Goal: Task Accomplishment & Management: Complete application form

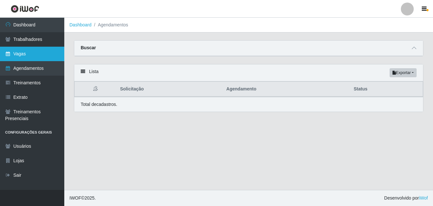
click at [27, 56] on link "Vagas" at bounding box center [32, 54] width 64 height 14
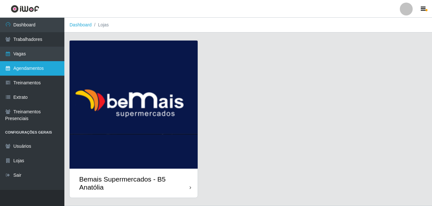
click at [29, 71] on link "Agendamentos" at bounding box center [32, 68] width 64 height 14
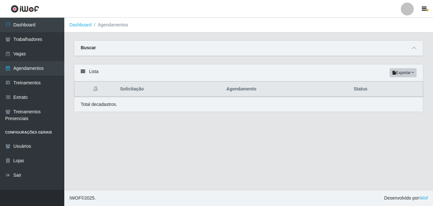
click at [84, 74] on icon at bounding box center [83, 71] width 5 height 5
click at [84, 72] on icon at bounding box center [83, 71] width 5 height 5
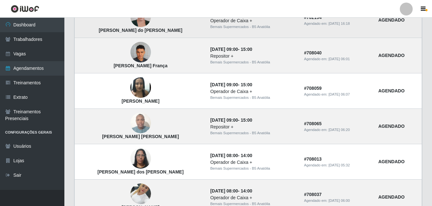
scroll to position [112, 0]
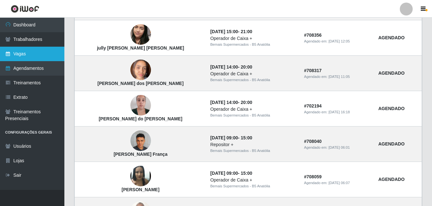
click at [32, 56] on link "Vagas" at bounding box center [32, 54] width 64 height 14
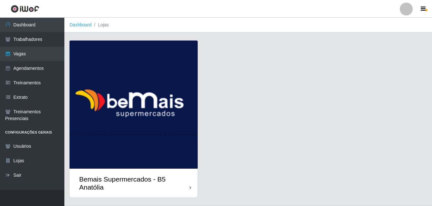
click at [189, 187] on div "Bemais Supermercados - B5 Anatólia" at bounding box center [134, 183] width 110 height 16
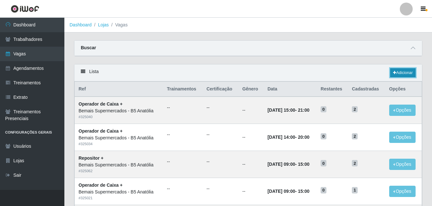
click at [403, 74] on link "Adicionar" at bounding box center [402, 72] width 25 height 9
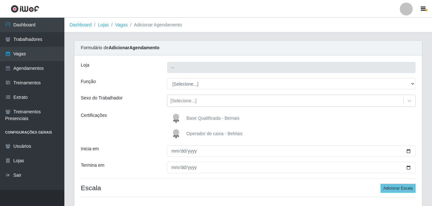
type input "Bemais Supermercados - B5 Anatólia"
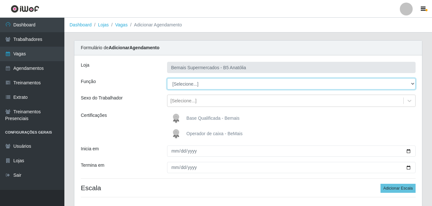
click at [412, 83] on select "[Selecione...] ASG ASG + ASG ++ Auxiliar de Estacionamento Auxiliar de Estacion…" at bounding box center [291, 83] width 249 height 11
select select "72"
click at [167, 78] on select "[Selecione...] ASG ASG + ASG ++ Auxiliar de Estacionamento Auxiliar de Estacion…" at bounding box center [291, 83] width 249 height 11
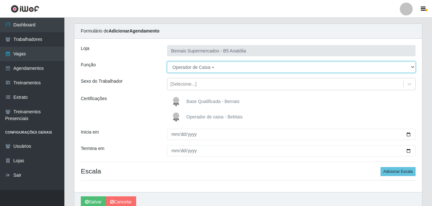
scroll to position [32, 0]
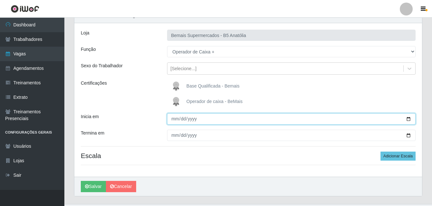
click at [176, 119] on input "Inicia em" at bounding box center [291, 118] width 249 height 11
type input "2025-09-07"
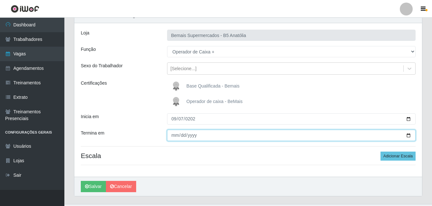
click at [175, 135] on input "Termina em" at bounding box center [291, 135] width 249 height 11
type input "2025-09-28"
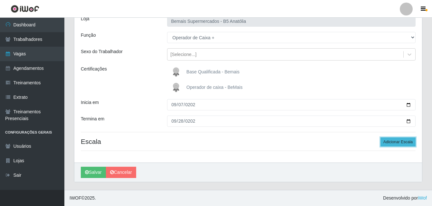
click at [400, 141] on button "Adicionar Escala" at bounding box center [397, 141] width 35 height 9
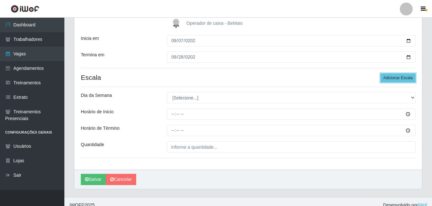
scroll to position [111, 0]
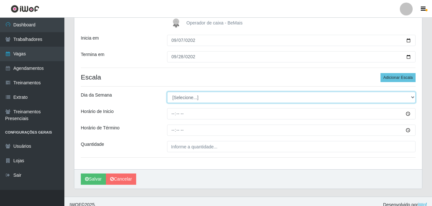
click at [412, 97] on select "[Selecione...] Segunda Terça Quarta Quinta Sexta Sábado Domingo" at bounding box center [291, 97] width 249 height 11
select select "0"
click at [167, 92] on select "[Selecione...] Segunda Terça Quarta Quinta Sexta Sábado Domingo" at bounding box center [291, 97] width 249 height 11
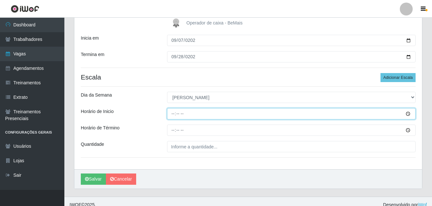
click at [174, 114] on input "Horário de Inicio" at bounding box center [291, 113] width 249 height 11
type input "07:00"
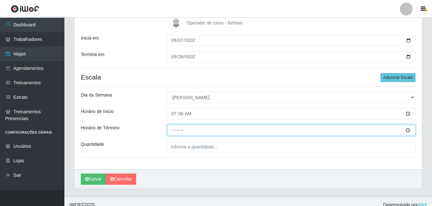
click at [173, 131] on input "Horário de Término" at bounding box center [291, 129] width 249 height 11
type input "13:00"
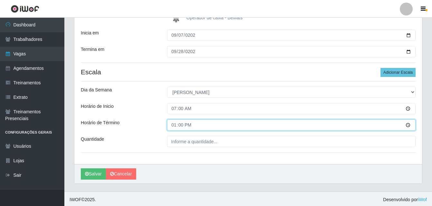
scroll to position [117, 0]
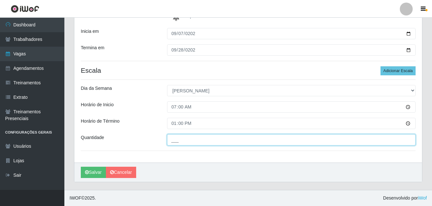
click at [184, 140] on input "___" at bounding box center [291, 139] width 249 height 11
type input "01_"
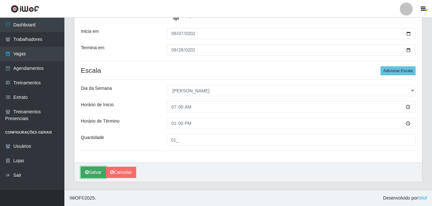
click at [93, 171] on button "Salvar" at bounding box center [93, 172] width 25 height 11
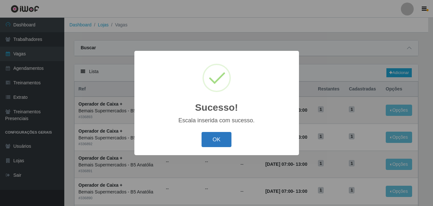
click at [218, 142] on button "OK" at bounding box center [217, 139] width 30 height 15
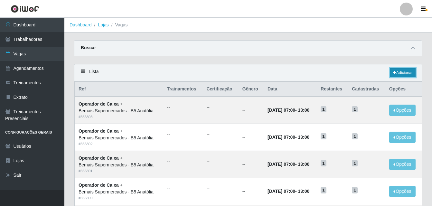
click at [406, 74] on link "Adicionar" at bounding box center [402, 72] width 25 height 9
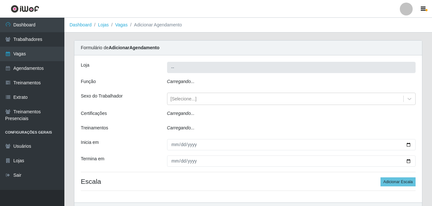
type input "Bemais Supermercados - B5 Anatólia"
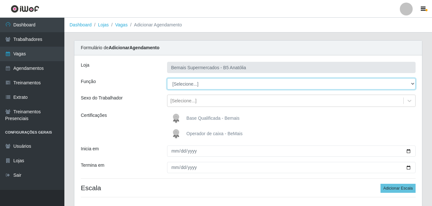
click at [411, 84] on select "[Selecione...] ASG ASG + ASG ++ Auxiliar de Estacionamento Auxiliar de Estacion…" at bounding box center [291, 83] width 249 height 11
select select "72"
click at [167, 78] on select "[Selecione...] ASG ASG + ASG ++ Auxiliar de Estacionamento Auxiliar de Estacion…" at bounding box center [291, 83] width 249 height 11
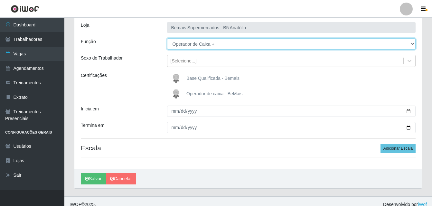
scroll to position [46, 0]
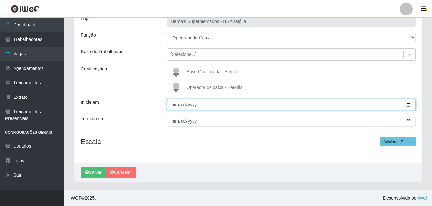
click at [175, 105] on input "Inicia em" at bounding box center [291, 104] width 249 height 11
type input "[DATE]"
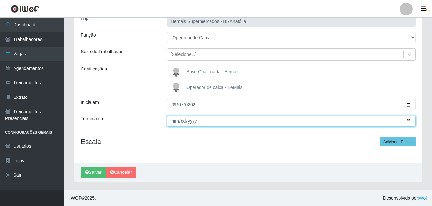
click at [174, 122] on input "Termina em" at bounding box center [291, 120] width 249 height 11
type input "2025-09-28"
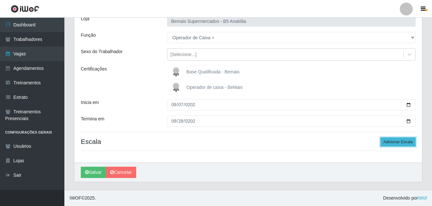
click at [398, 141] on button "Adicionar Escala" at bounding box center [397, 141] width 35 height 9
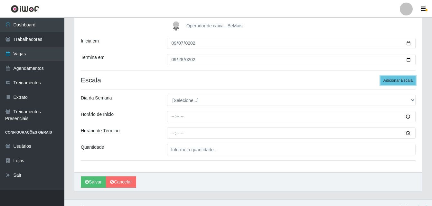
scroll to position [117, 0]
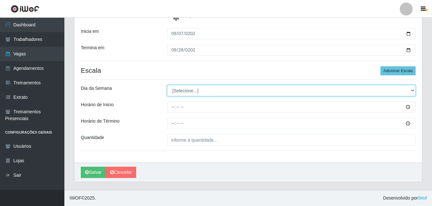
drag, startPoint x: 411, startPoint y: 90, endPoint x: 408, endPoint y: 91, distance: 3.7
click at [411, 90] on select "[Selecione...] Segunda Terça Quarta Quinta Sexta Sábado Domingo" at bounding box center [291, 90] width 249 height 11
select select "0"
click at [167, 85] on select "[Selecione...] Segunda Terça Quarta Quinta Sexta Sábado Domingo" at bounding box center [291, 90] width 249 height 11
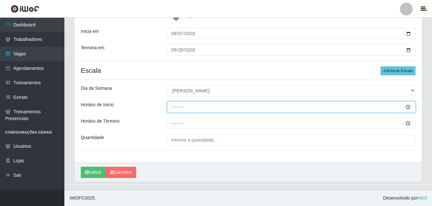
click at [173, 107] on input "Horário de Inicio" at bounding box center [291, 106] width 249 height 11
type input "08:00"
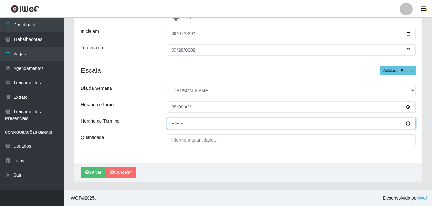
click at [173, 124] on input "Horário de Término" at bounding box center [291, 123] width 249 height 11
type input "14:00"
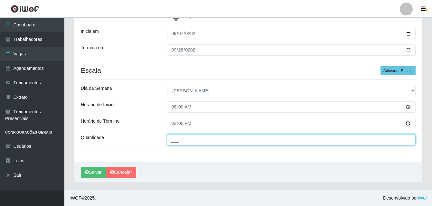
click at [178, 140] on input "___" at bounding box center [291, 139] width 249 height 11
type input "02_"
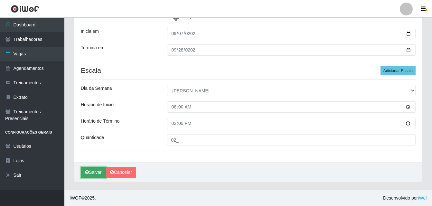
click at [96, 174] on button "Salvar" at bounding box center [93, 172] width 25 height 11
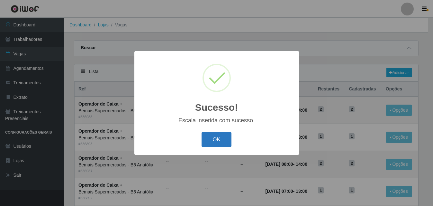
click at [223, 143] on button "OK" at bounding box center [217, 139] width 30 height 15
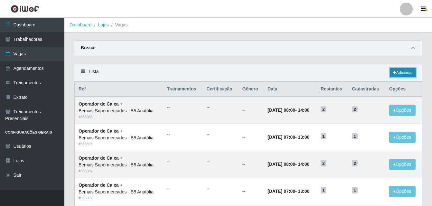
click at [402, 72] on link "Adicionar" at bounding box center [402, 72] width 25 height 9
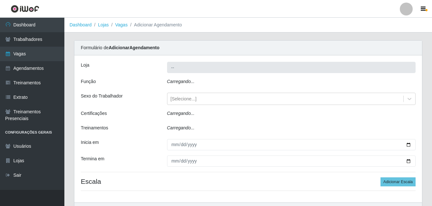
type input "Bemais Supermercados - B5 Anatólia"
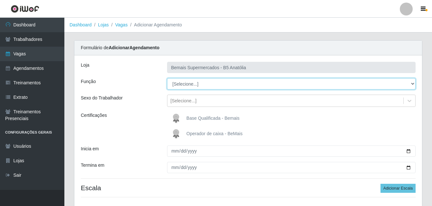
click at [411, 83] on select "[Selecione...] ASG ASG + ASG ++ Auxiliar de Estacionamento Auxiliar de Estacion…" at bounding box center [291, 83] width 249 height 11
select select "72"
click at [167, 78] on select "[Selecione...] ASG ASG + ASG ++ Auxiliar de Estacionamento Auxiliar de Estacion…" at bounding box center [291, 83] width 249 height 11
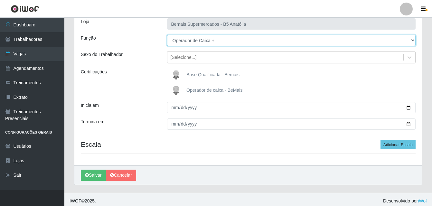
scroll to position [46, 0]
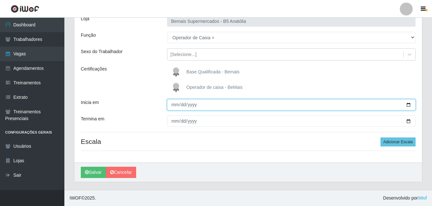
click at [175, 106] on input "Inicia em" at bounding box center [291, 104] width 249 height 11
type input "[DATE]"
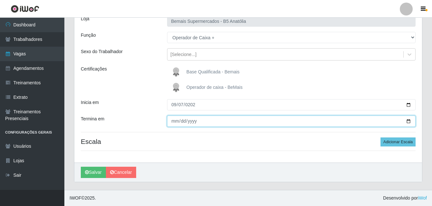
click at [175, 122] on input "Termina em" at bounding box center [291, 120] width 249 height 11
type input "2025-09-28"
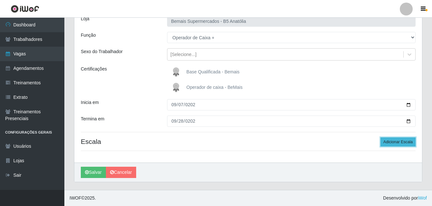
click at [395, 142] on button "Adicionar Escala" at bounding box center [397, 141] width 35 height 9
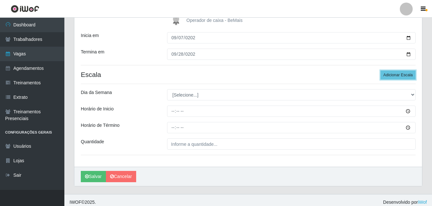
scroll to position [117, 0]
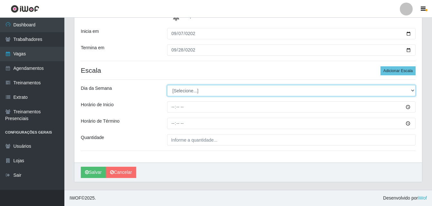
drag, startPoint x: 411, startPoint y: 89, endPoint x: 403, endPoint y: 95, distance: 9.7
click at [411, 89] on select "[Selecione...] Segunda Terça Quarta Quinta Sexta Sábado Domingo" at bounding box center [291, 90] width 249 height 11
select select "0"
click at [167, 85] on select "[Selecione...] Segunda Terça Quarta Quinta Sexta Sábado Domingo" at bounding box center [291, 90] width 249 height 11
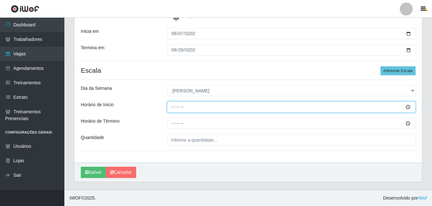
click at [173, 105] on input "Horário de Inicio" at bounding box center [291, 106] width 249 height 11
type input "09:00"
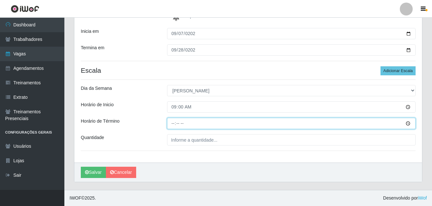
click at [174, 123] on input "Horário de Término" at bounding box center [291, 123] width 249 height 11
type input "15:00"
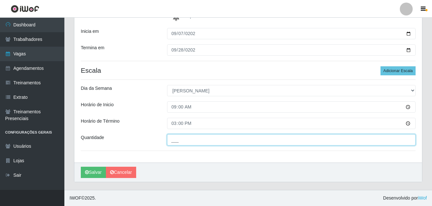
click at [182, 139] on input "___" at bounding box center [291, 139] width 249 height 11
type input "02_"
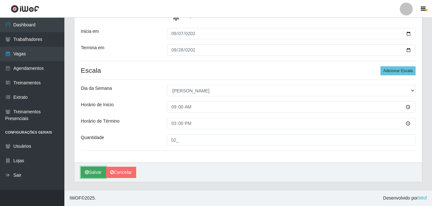
click at [98, 173] on button "Salvar" at bounding box center [93, 172] width 25 height 11
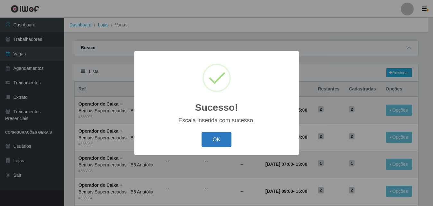
click at [220, 144] on button "OK" at bounding box center [217, 139] width 30 height 15
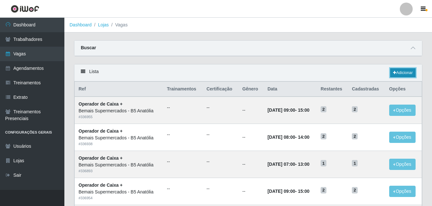
click at [402, 73] on link "Adicionar" at bounding box center [402, 72] width 25 height 9
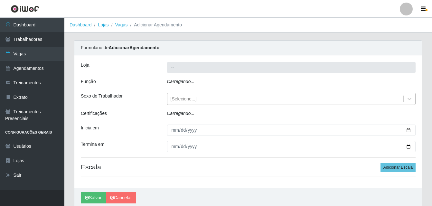
type input "Bemais Supermercados - B5 Anatólia"
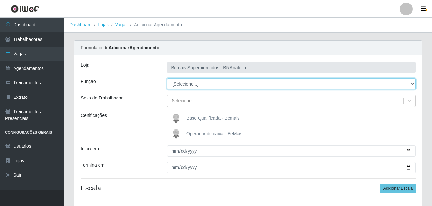
click at [412, 84] on select "[Selecione...] ASG ASG + ASG ++ Auxiliar de Estacionamento Auxiliar de Estacion…" at bounding box center [291, 83] width 249 height 11
select select "72"
click at [167, 78] on select "[Selecione...] ASG ASG + ASG ++ Auxiliar de Estacionamento Auxiliar de Estacion…" at bounding box center [291, 83] width 249 height 11
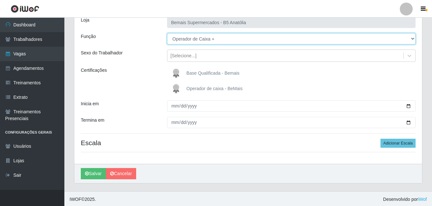
scroll to position [46, 0]
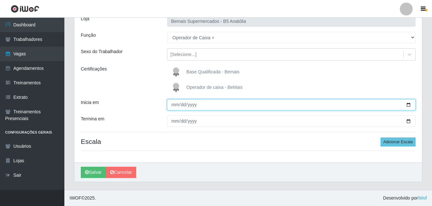
click at [171, 107] on input "Inicia em" at bounding box center [291, 104] width 249 height 11
type input "[DATE]"
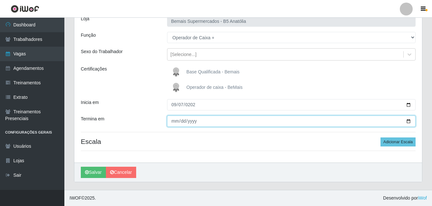
click at [175, 120] on input "Termina em" at bounding box center [291, 120] width 249 height 11
type input "2025-09-28"
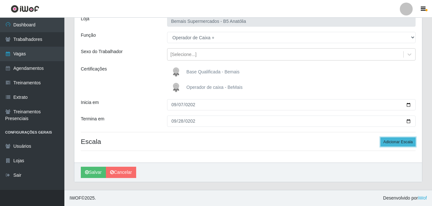
click at [394, 143] on button "Adicionar Escala" at bounding box center [397, 141] width 35 height 9
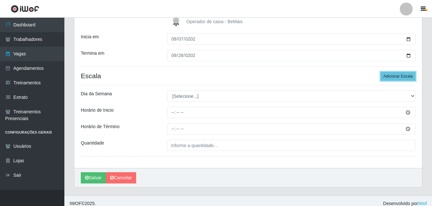
scroll to position [117, 0]
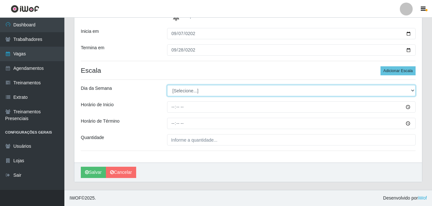
drag, startPoint x: 412, startPoint y: 90, endPoint x: 401, endPoint y: 95, distance: 11.5
click at [412, 90] on select "[Selecione...] Segunda Terça Quarta Quinta Sexta Sábado Domingo" at bounding box center [291, 90] width 249 height 11
select select "0"
click at [167, 85] on select "[Selecione...] Segunda Terça Quarta Quinta Sexta Sábado Domingo" at bounding box center [291, 90] width 249 height 11
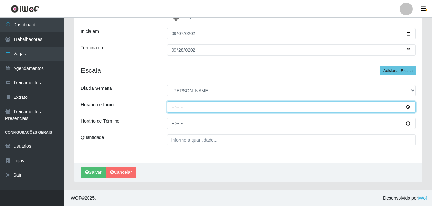
click at [172, 108] on input "Horário de Inicio" at bounding box center [291, 106] width 249 height 11
type input "13:00"
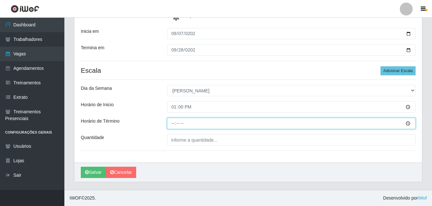
click at [173, 123] on input "Horário de Término" at bounding box center [291, 123] width 249 height 11
type input "19:00"
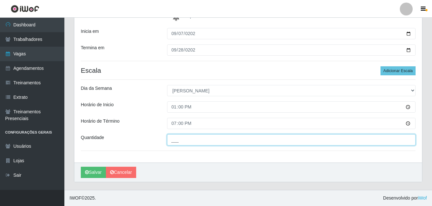
click at [237, 140] on input "___" at bounding box center [291, 139] width 249 height 11
type input "01_"
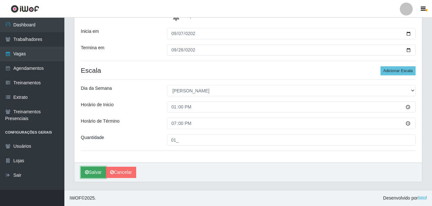
click at [99, 173] on button "Salvar" at bounding box center [93, 172] width 25 height 11
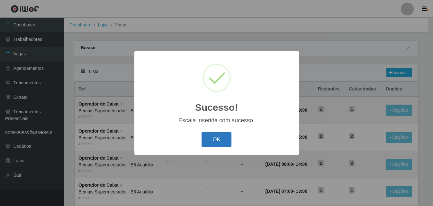
click at [220, 139] on button "OK" at bounding box center [217, 139] width 30 height 15
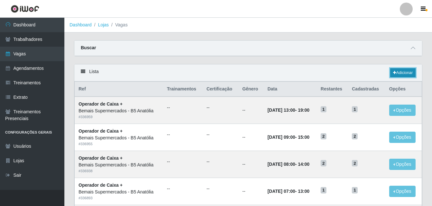
click at [404, 73] on link "Adicionar" at bounding box center [402, 72] width 25 height 9
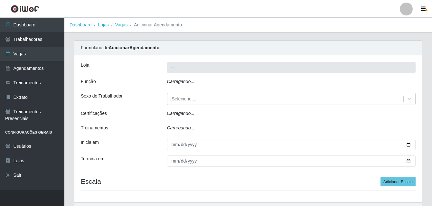
type input "Bemais Supermercados - B5 Anatólia"
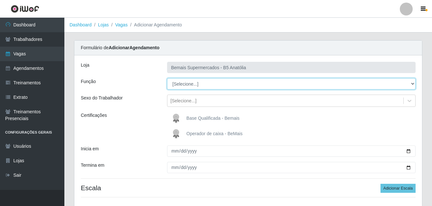
drag, startPoint x: 412, startPoint y: 84, endPoint x: 404, endPoint y: 85, distance: 8.1
click at [412, 84] on select "[Selecione...] ASG ASG + ASG ++ Auxiliar de Estacionamento Auxiliar de Estacion…" at bounding box center [291, 83] width 249 height 11
select select "72"
click at [167, 78] on select "[Selecione...] ASG ASG + ASG ++ Auxiliar de Estacionamento Auxiliar de Estacion…" at bounding box center [291, 83] width 249 height 11
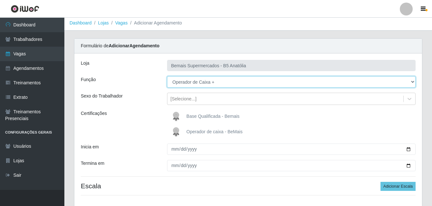
scroll to position [46, 0]
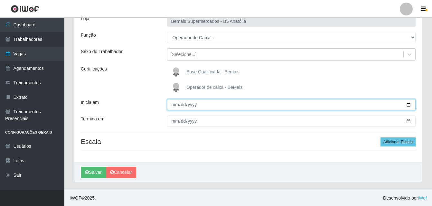
click at [175, 106] on input "Inicia em" at bounding box center [291, 104] width 249 height 11
type input "[DATE]"
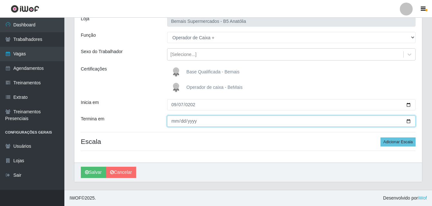
click at [172, 121] on input "Termina em" at bounding box center [291, 120] width 249 height 11
type input "2025-09-28"
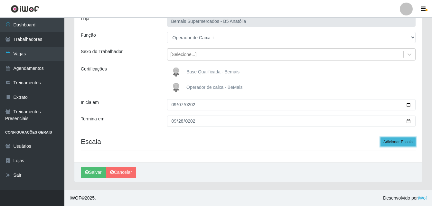
click at [398, 142] on button "Adicionar Escala" at bounding box center [397, 141] width 35 height 9
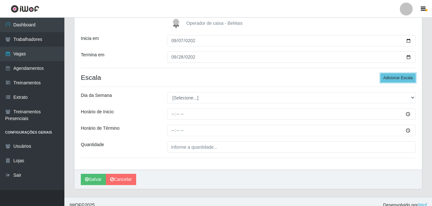
scroll to position [111, 0]
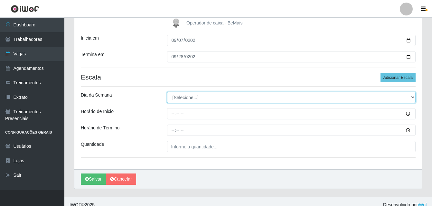
drag, startPoint x: 412, startPoint y: 96, endPoint x: 405, endPoint y: 101, distance: 8.3
click at [412, 96] on select "[Selecione...] Segunda Terça Quarta Quinta Sexta Sábado Domingo" at bounding box center [291, 97] width 249 height 11
select select "0"
click at [167, 92] on select "[Selecione...] Segunda Terça Quarta Quinta Sexta Sábado Domingo" at bounding box center [291, 97] width 249 height 11
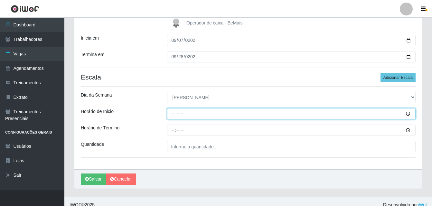
click at [173, 115] on input "Horário de Inicio" at bounding box center [291, 113] width 249 height 11
type input "18:00"
click at [174, 115] on input "Horário de Inicio" at bounding box center [291, 113] width 249 height 11
type input "14:00"
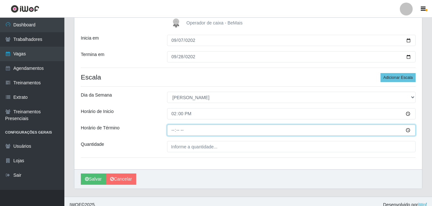
click at [170, 130] on input "Horário de Término" at bounding box center [291, 129] width 249 height 11
type input "20:00"
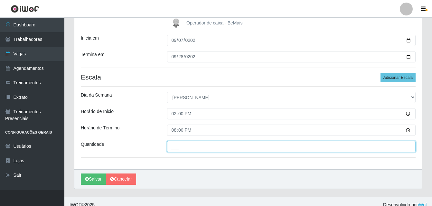
click at [188, 147] on input "___" at bounding box center [291, 146] width 249 height 11
type input "02_"
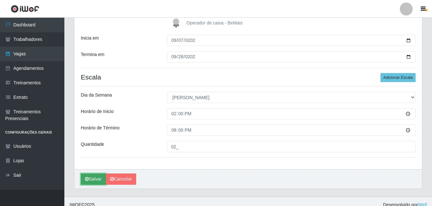
click at [94, 181] on button "Salvar" at bounding box center [93, 178] width 25 height 11
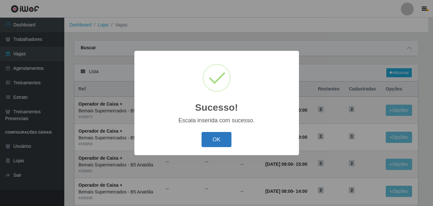
click at [218, 142] on button "OK" at bounding box center [217, 139] width 30 height 15
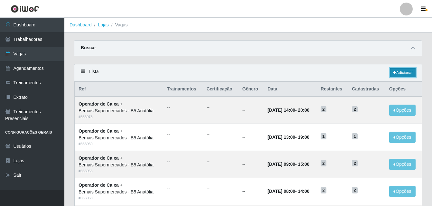
click at [404, 74] on link "Adicionar" at bounding box center [402, 72] width 25 height 9
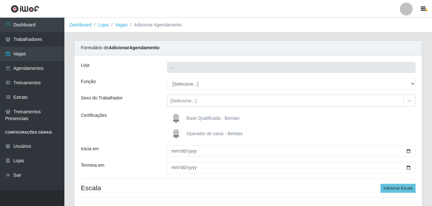
type input "Bemais Supermercados - B5 Anatólia"
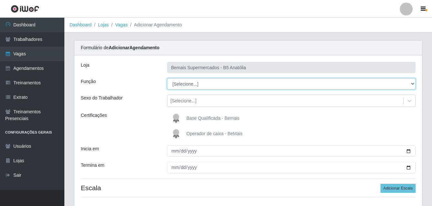
click at [413, 84] on select "[Selecione...] ASG ASG + ASG ++ Auxiliar de Estacionamento Auxiliar de Estacion…" at bounding box center [291, 83] width 249 height 11
select select "72"
click at [167, 78] on select "[Selecione...] ASG ASG + ASG ++ Auxiliar de Estacionamento Auxiliar de Estacion…" at bounding box center [291, 83] width 249 height 11
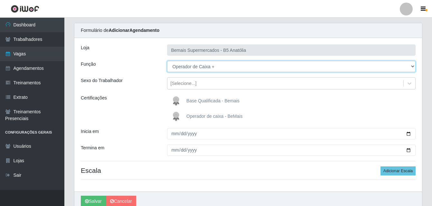
scroll to position [32, 0]
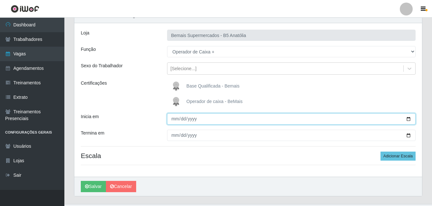
drag, startPoint x: 407, startPoint y: 118, endPoint x: 399, endPoint y: 120, distance: 8.3
click at [407, 118] on input "Inicia em" at bounding box center [291, 118] width 249 height 11
click at [176, 119] on input "Inicia em" at bounding box center [291, 118] width 249 height 11
type input "[DATE]"
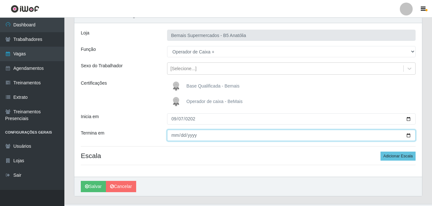
click at [177, 135] on input "Termina em" at bounding box center [291, 135] width 249 height 11
type input "2025-09-28"
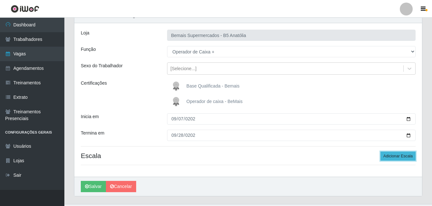
click at [400, 156] on button "Adicionar Escala" at bounding box center [397, 155] width 35 height 9
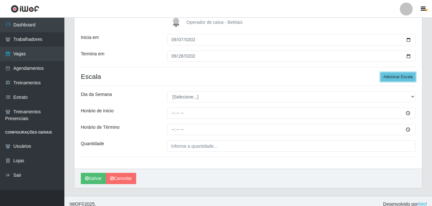
scroll to position [117, 0]
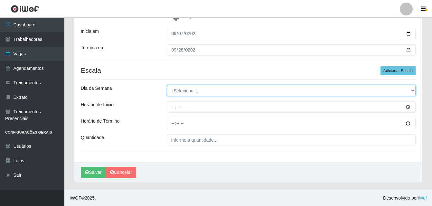
click at [413, 91] on select "[Selecione...] Segunda Terça Quarta Quinta Sexta Sábado Domingo" at bounding box center [291, 90] width 249 height 11
select select "0"
click at [167, 85] on select "[Selecione...] Segunda Terça Quarta Quinta Sexta Sábado Domingo" at bounding box center [291, 90] width 249 height 11
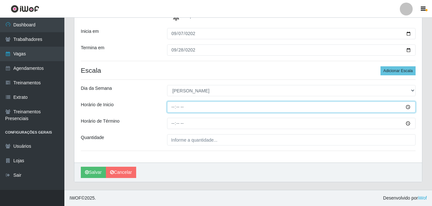
click at [174, 108] on input "Horário de Inicio" at bounding box center [291, 106] width 249 height 11
type input "15:00"
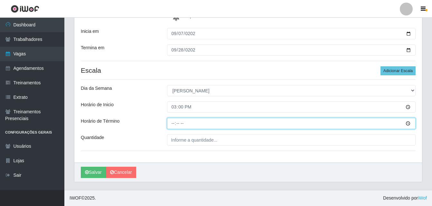
click at [173, 123] on input "Horário de Término" at bounding box center [291, 123] width 249 height 11
type input "21:00"
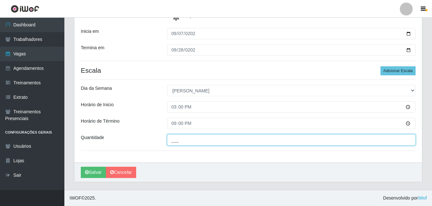
click at [187, 140] on input "___" at bounding box center [291, 139] width 249 height 11
type input "02_"
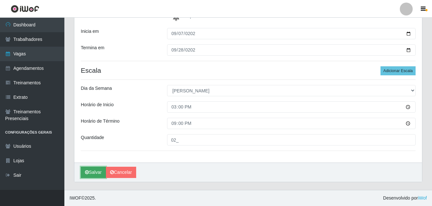
click at [99, 173] on button "Salvar" at bounding box center [93, 172] width 25 height 11
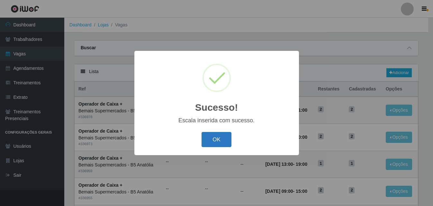
click at [218, 141] on button "OK" at bounding box center [217, 139] width 30 height 15
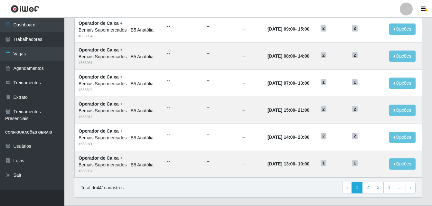
scroll to position [339, 0]
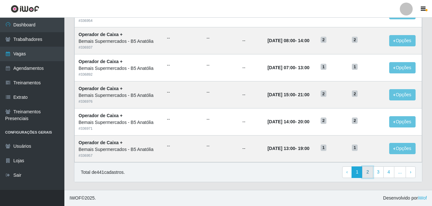
click at [365, 172] on link "2" at bounding box center [367, 172] width 11 height 12
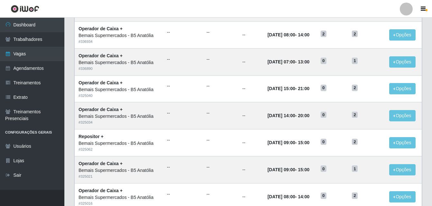
scroll to position [339, 0]
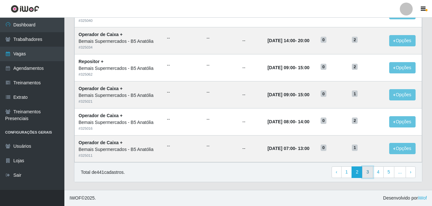
click at [368, 174] on link "3" at bounding box center [367, 172] width 11 height 12
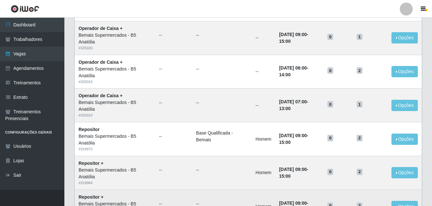
scroll to position [441, 0]
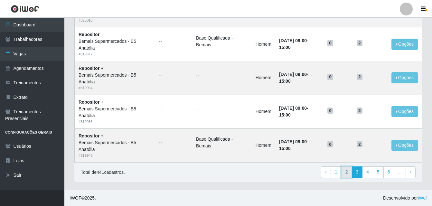
click at [348, 171] on link "2" at bounding box center [346, 172] width 11 height 12
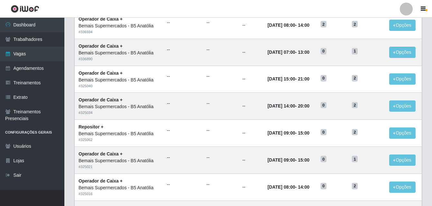
scroll to position [339, 0]
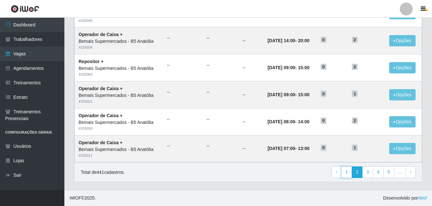
drag, startPoint x: 348, startPoint y: 172, endPoint x: 349, endPoint y: 164, distance: 8.1
click at [348, 172] on link "1" at bounding box center [346, 172] width 11 height 12
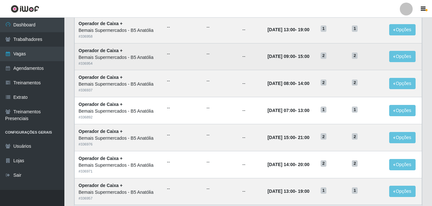
scroll to position [339, 0]
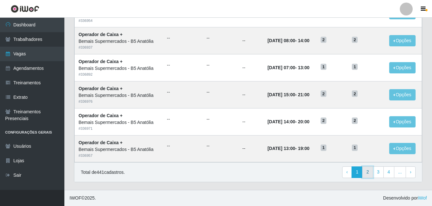
click at [367, 172] on link "2" at bounding box center [367, 172] width 11 height 12
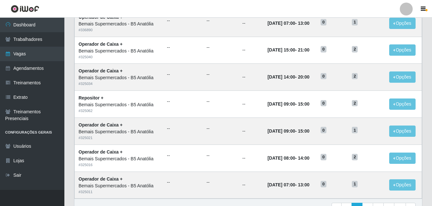
scroll to position [339, 0]
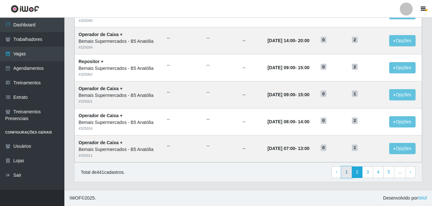
click at [347, 173] on link "1" at bounding box center [346, 172] width 11 height 12
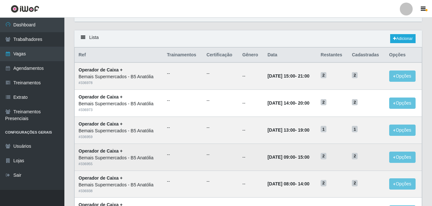
scroll to position [18, 0]
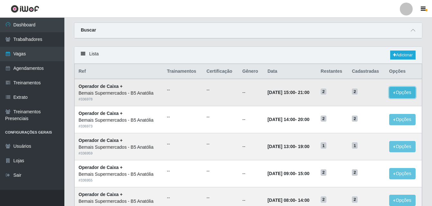
click at [407, 94] on button "Opções" at bounding box center [402, 92] width 26 height 11
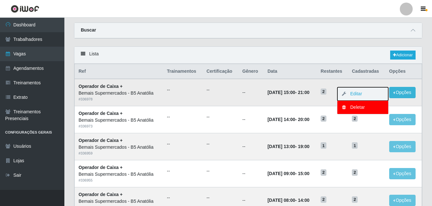
click at [364, 95] on button "Editar" at bounding box center [362, 94] width 51 height 14
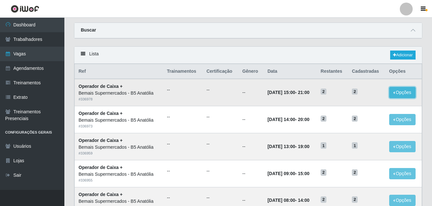
click at [405, 95] on button "Opções" at bounding box center [402, 92] width 26 height 11
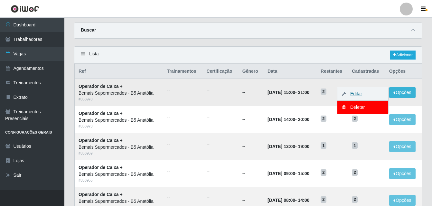
click at [362, 93] on link "Editar" at bounding box center [353, 93] width 18 height 5
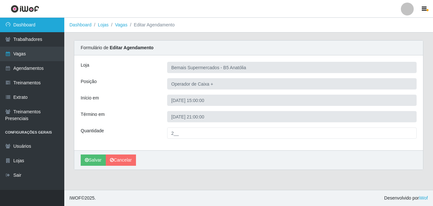
click at [30, 25] on link "Dashboard" at bounding box center [32, 25] width 64 height 14
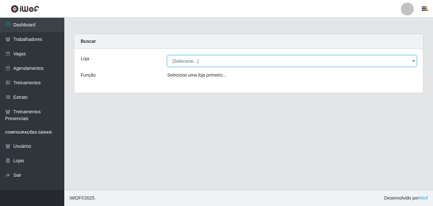
click at [413, 62] on select "[Selecione...] Bemais Supermercados - B5 Anatólia" at bounding box center [292, 60] width 250 height 11
select select "405"
click at [167, 55] on select "[Selecione...] Bemais Supermercados - B5 Anatólia" at bounding box center [292, 60] width 250 height 11
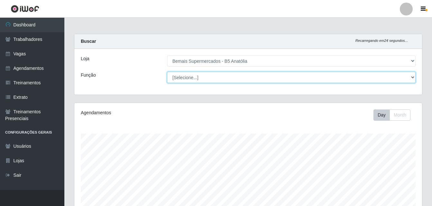
click at [412, 78] on select "[Selecione...] ASG ASG + ASG ++ Auxiliar de Estacionamento Auxiliar de Estacion…" at bounding box center [291, 77] width 249 height 11
click at [167, 72] on select "[Selecione...] ASG ASG + ASG ++ Auxiliar de Estacionamento Auxiliar de Estacion…" at bounding box center [291, 77] width 249 height 11
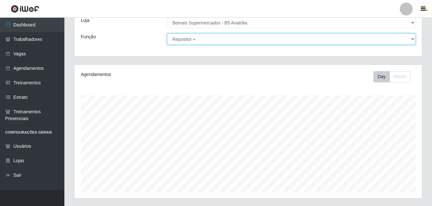
scroll to position [107, 0]
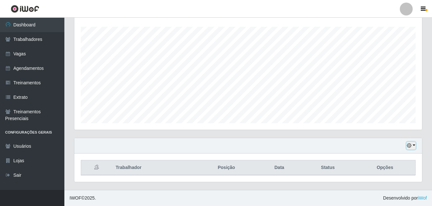
click at [414, 145] on button "button" at bounding box center [410, 145] width 9 height 7
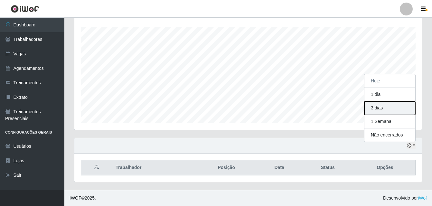
click at [380, 109] on button "3 dias" at bounding box center [389, 108] width 51 height 14
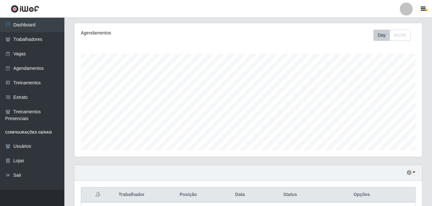
scroll to position [182, 0]
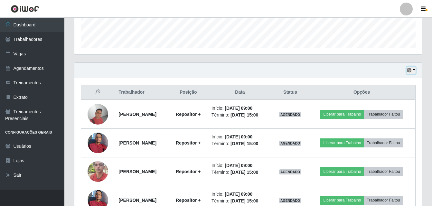
click at [413, 70] on button "button" at bounding box center [410, 70] width 9 height 7
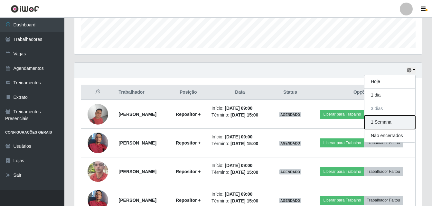
click at [393, 122] on button "1 Semana" at bounding box center [389, 122] width 51 height 14
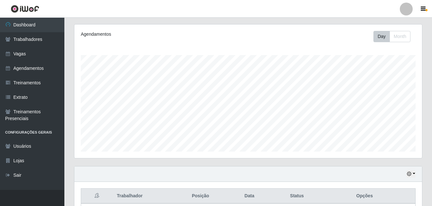
scroll to position [0, 0]
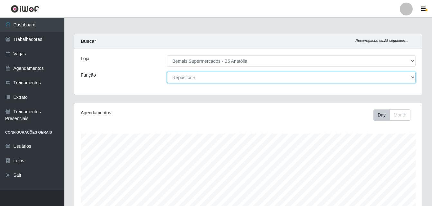
click at [413, 78] on select "[Selecione...] ASG ASG + ASG ++ Auxiliar de Estacionamento Auxiliar de Estacion…" at bounding box center [291, 77] width 249 height 11
click at [167, 72] on select "[Selecione...] ASG ASG + ASG ++ Auxiliar de Estacionamento Auxiliar de Estacion…" at bounding box center [291, 77] width 249 height 11
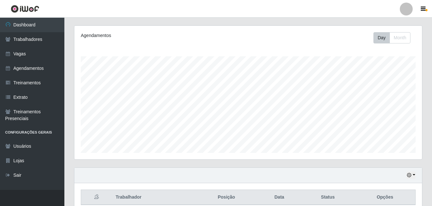
scroll to position [107, 0]
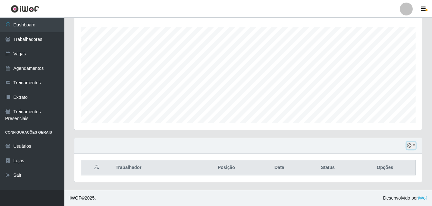
click at [412, 145] on button "button" at bounding box center [410, 145] width 9 height 7
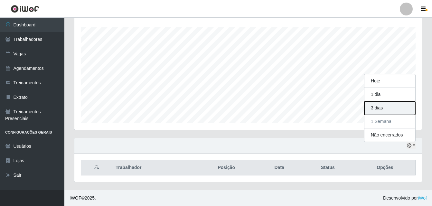
click at [381, 109] on button "3 dias" at bounding box center [389, 108] width 51 height 14
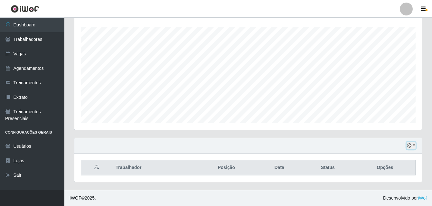
click at [412, 146] on button "button" at bounding box center [410, 145] width 9 height 7
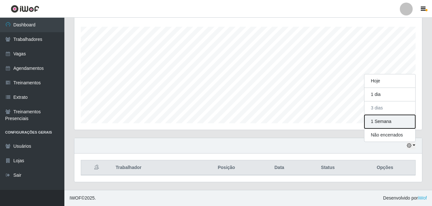
click at [381, 124] on button "1 Semana" at bounding box center [389, 122] width 51 height 14
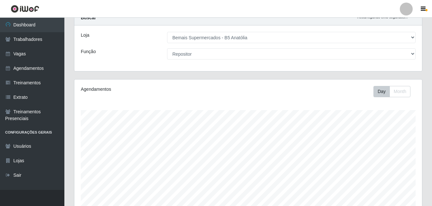
scroll to position [0, 0]
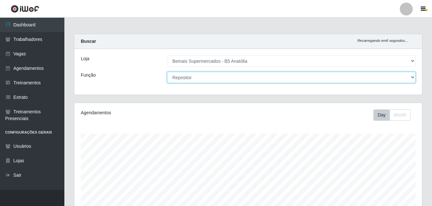
click at [412, 78] on select "[Selecione...] ASG ASG + ASG ++ Auxiliar de Estacionamento Auxiliar de Estacion…" at bounding box center [291, 77] width 249 height 11
select select "86"
click at [167, 72] on select "[Selecione...] ASG ASG + ASG ++ Auxiliar de Estacionamento Auxiliar de Estacion…" at bounding box center [291, 77] width 249 height 11
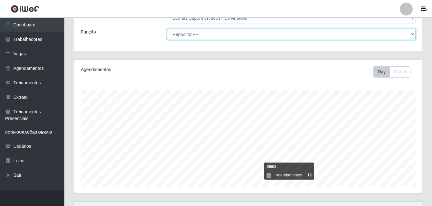
scroll to position [107, 0]
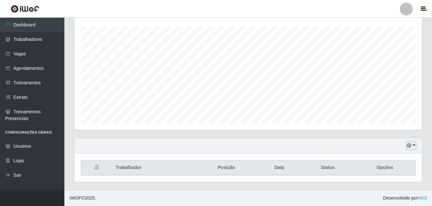
click at [414, 144] on button "button" at bounding box center [410, 145] width 9 height 7
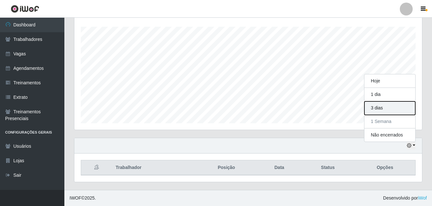
click at [380, 109] on button "3 dias" at bounding box center [389, 108] width 51 height 14
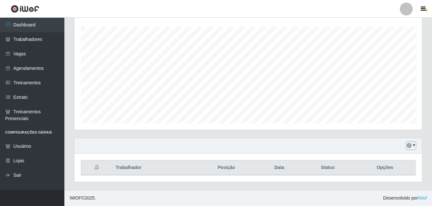
drag, startPoint x: 413, startPoint y: 145, endPoint x: 410, endPoint y: 142, distance: 4.1
click at [412, 144] on button "button" at bounding box center [410, 145] width 9 height 7
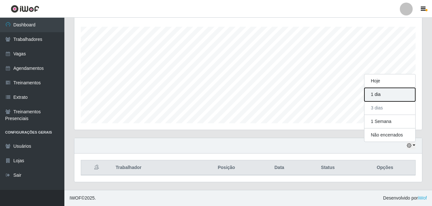
click at [372, 94] on button "1 dia" at bounding box center [389, 95] width 51 height 14
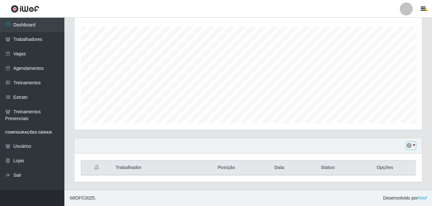
click at [413, 145] on button "button" at bounding box center [410, 145] width 9 height 7
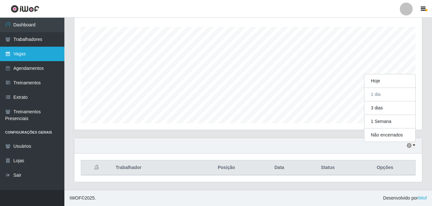
click at [31, 56] on link "Vagas" at bounding box center [32, 54] width 64 height 14
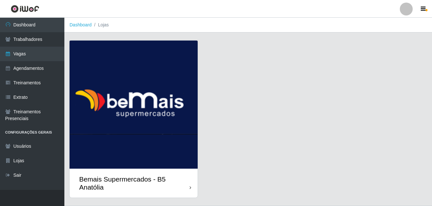
click at [190, 188] on icon at bounding box center [190, 187] width 2 height 5
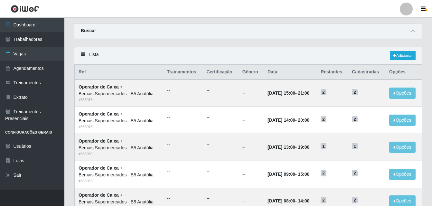
scroll to position [32, 0]
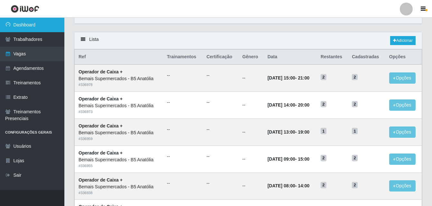
click at [41, 26] on link "Dashboard" at bounding box center [32, 25] width 64 height 14
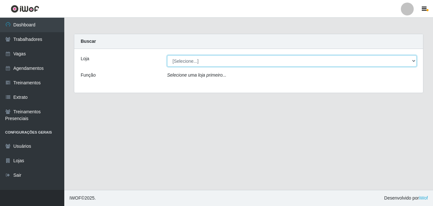
click at [414, 62] on select "[Selecione...] Bemais Supermercados - B5 Anatólia" at bounding box center [292, 60] width 250 height 11
select select "405"
click at [167, 55] on select "[Selecione...] Bemais Supermercados - B5 Anatólia" at bounding box center [292, 60] width 250 height 11
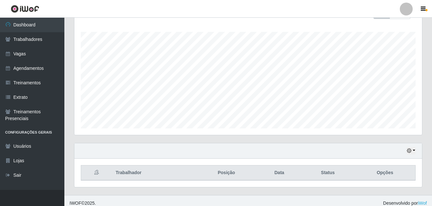
scroll to position [107, 0]
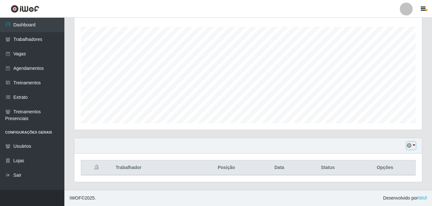
click at [414, 146] on button "button" at bounding box center [410, 145] width 9 height 7
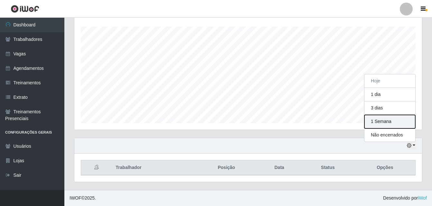
click at [382, 123] on button "1 Semana" at bounding box center [389, 122] width 51 height 14
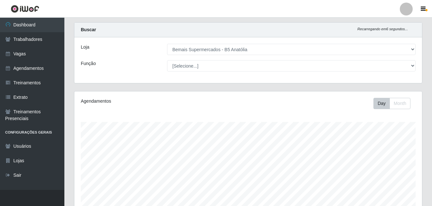
scroll to position [0, 0]
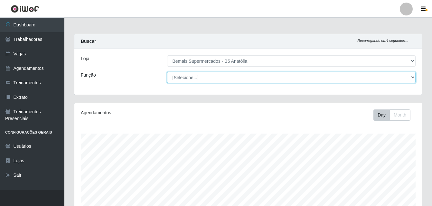
click at [413, 78] on select "[Selecione...] ASG ASG + ASG ++ Auxiliar de Estacionamento Auxiliar de Estacion…" at bounding box center [291, 77] width 249 height 11
click at [167, 72] on select "[Selecione...] ASG ASG + ASG ++ Auxiliar de Estacionamento Auxiliar de Estacion…" at bounding box center [291, 77] width 249 height 11
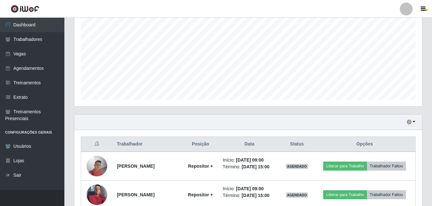
scroll to position [207, 0]
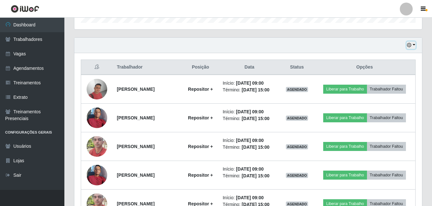
click at [414, 46] on button "button" at bounding box center [410, 44] width 9 height 7
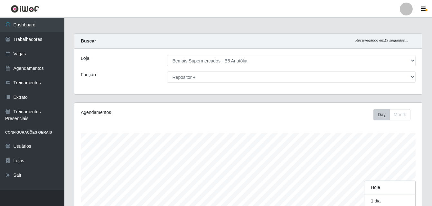
scroll to position [0, 0]
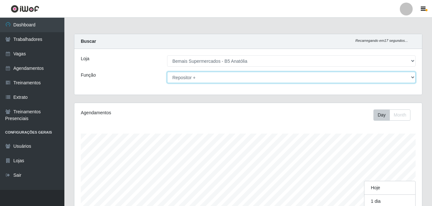
click at [412, 78] on select "[Selecione...] ASG ASG + ASG ++ Auxiliar de Estacionamento Auxiliar de Estacion…" at bounding box center [291, 77] width 249 height 11
select select "24"
click at [167, 72] on select "[Selecione...] ASG ASG + ASG ++ Auxiliar de Estacionamento Auxiliar de Estacion…" at bounding box center [291, 77] width 249 height 11
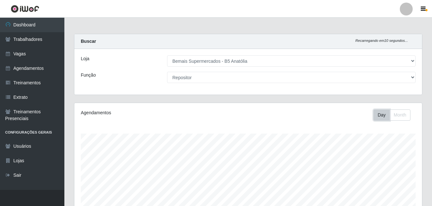
click at [381, 114] on button "Day" at bounding box center [381, 114] width 16 height 11
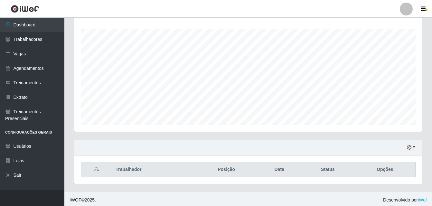
scroll to position [107, 0]
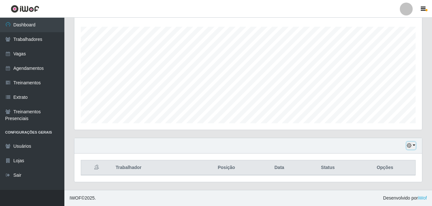
click at [413, 145] on button "button" at bounding box center [410, 145] width 9 height 7
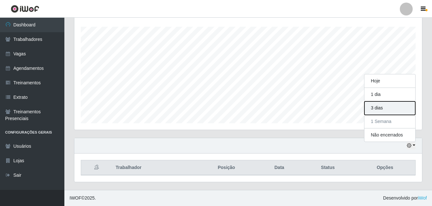
click at [379, 107] on button "3 dias" at bounding box center [389, 108] width 51 height 14
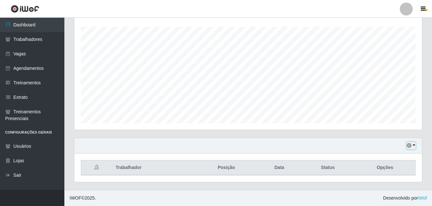
drag, startPoint x: 414, startPoint y: 146, endPoint x: 411, endPoint y: 142, distance: 4.5
click at [414, 146] on button "button" at bounding box center [410, 145] width 9 height 7
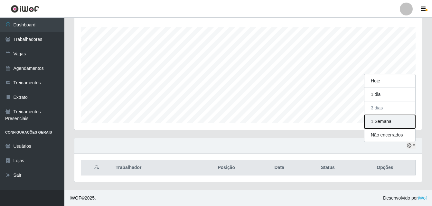
click at [376, 121] on button "1 Semana" at bounding box center [389, 122] width 51 height 14
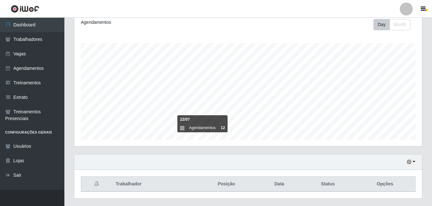
scroll to position [0, 0]
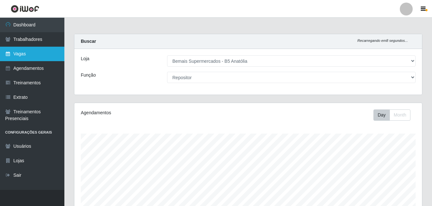
click at [25, 56] on link "Vagas" at bounding box center [32, 54] width 64 height 14
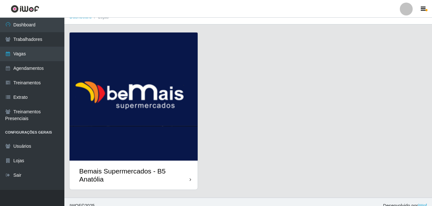
scroll to position [16, 0]
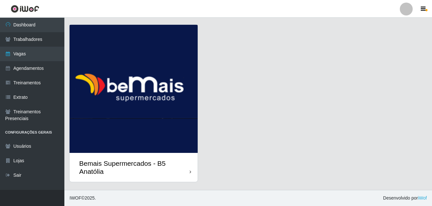
click at [191, 173] on icon at bounding box center [190, 172] width 2 height 5
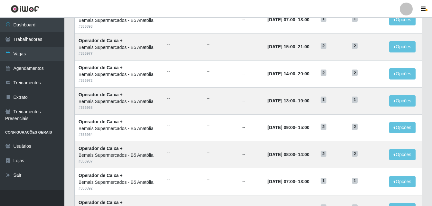
scroll to position [339, 0]
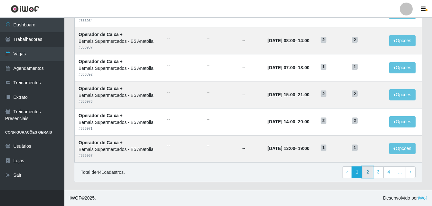
click at [370, 172] on link "2" at bounding box center [367, 172] width 11 height 12
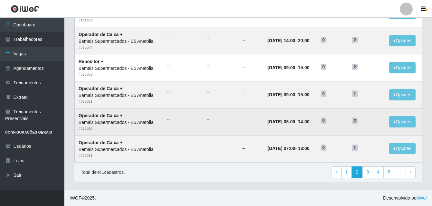
scroll to position [339, 0]
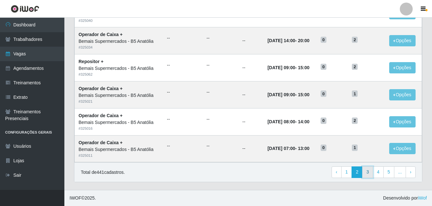
click at [369, 172] on link "3" at bounding box center [367, 172] width 11 height 12
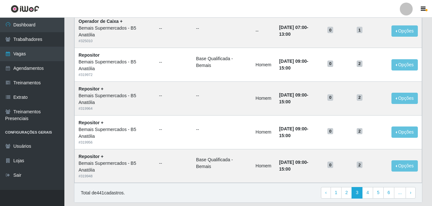
scroll to position [441, 0]
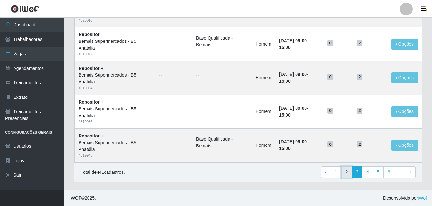
click at [348, 173] on link "2" at bounding box center [346, 172] width 11 height 12
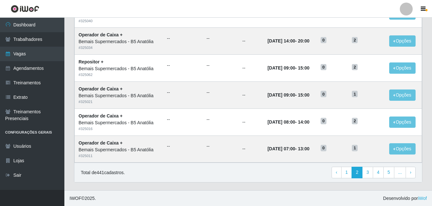
scroll to position [339, 0]
click at [350, 173] on link "1" at bounding box center [346, 172] width 11 height 12
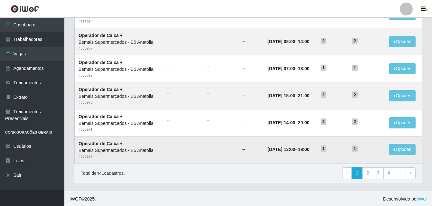
scroll to position [339, 0]
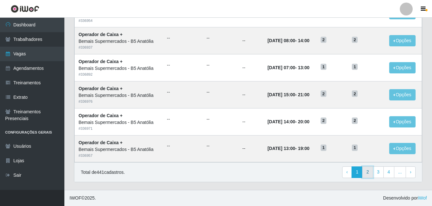
click at [368, 173] on link "2" at bounding box center [367, 172] width 11 height 12
click at [369, 171] on link "3" at bounding box center [367, 172] width 11 height 12
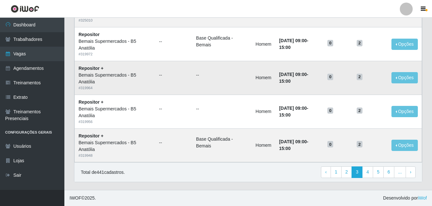
scroll to position [441, 0]
click at [369, 171] on link "4" at bounding box center [367, 172] width 11 height 12
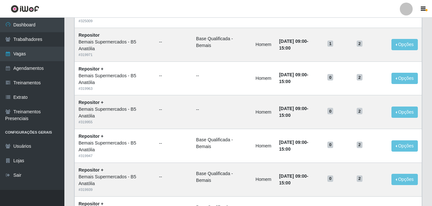
scroll to position [441, 0]
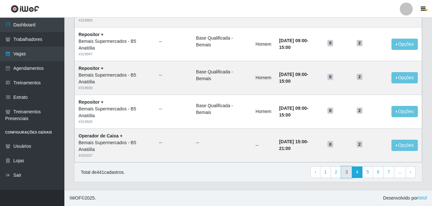
click at [347, 174] on link "3" at bounding box center [346, 172] width 11 height 12
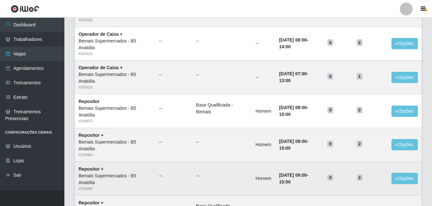
scroll to position [441, 0]
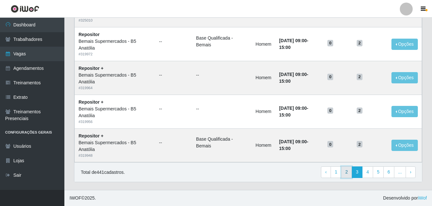
click at [349, 171] on link "2" at bounding box center [346, 172] width 11 height 12
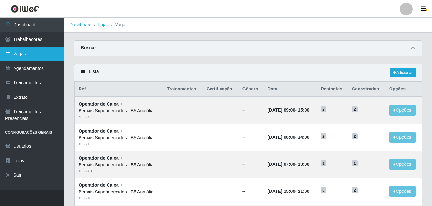
click at [35, 55] on link "Vagas" at bounding box center [32, 54] width 64 height 14
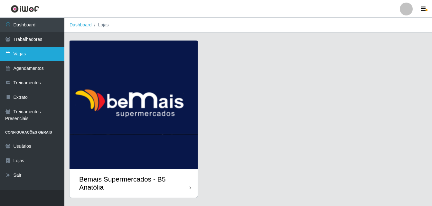
click at [36, 52] on link "Vagas" at bounding box center [32, 54] width 64 height 14
click at [191, 189] on div "Bemais Supermercados - B5 Anatólia" at bounding box center [133, 183] width 128 height 29
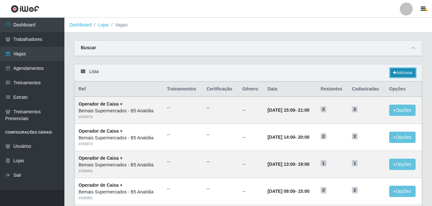
click at [400, 75] on link "Adicionar" at bounding box center [402, 72] width 25 height 9
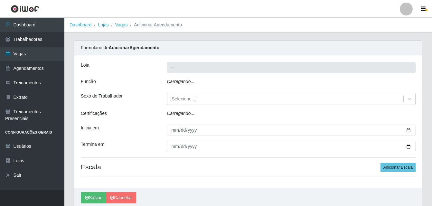
type input "Bemais Supermercados - B5 Anatólia"
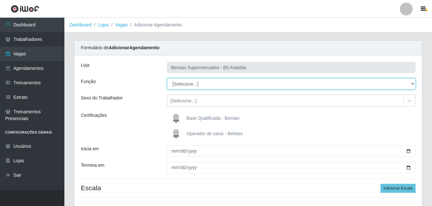
click at [413, 83] on select "[Selecione...] ASG ASG + ASG ++ Auxiliar de Estacionamento Auxiliar de Estacion…" at bounding box center [291, 83] width 249 height 11
select select "82"
click at [167, 78] on select "[Selecione...] ASG ASG + ASG ++ Auxiliar de Estacionamento Auxiliar de Estacion…" at bounding box center [291, 83] width 249 height 11
click at [342, 85] on select "[Selecione...] ASG ASG + ASG ++ Auxiliar de Estacionamento Auxiliar de Estacion…" at bounding box center [291, 83] width 249 height 11
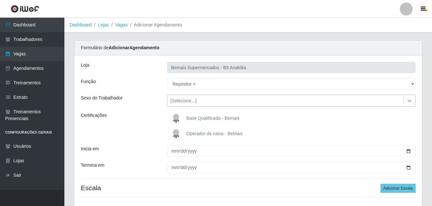
click at [408, 101] on icon at bounding box center [409, 101] width 4 height 2
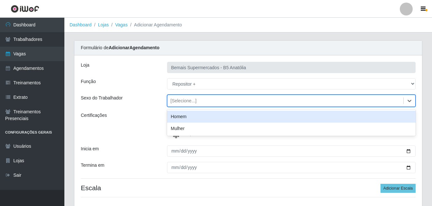
click at [189, 118] on div "Homem" at bounding box center [291, 117] width 249 height 12
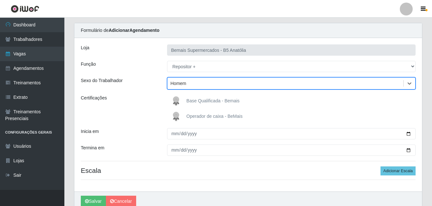
scroll to position [32, 0]
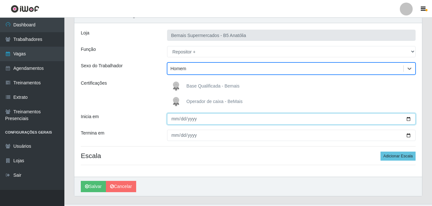
click at [174, 120] on input "Inicia em" at bounding box center [291, 118] width 249 height 11
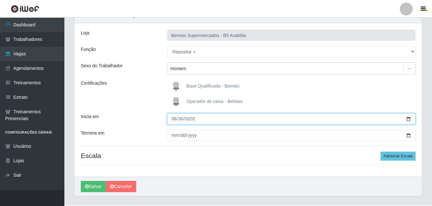
type input "2025-08-30"
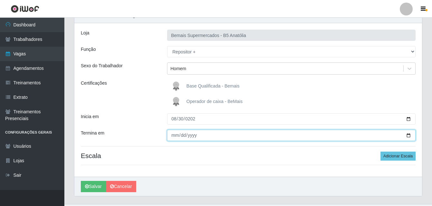
click at [174, 136] on input "Termina em" at bounding box center [291, 135] width 249 height 11
type input "2025-08-30"
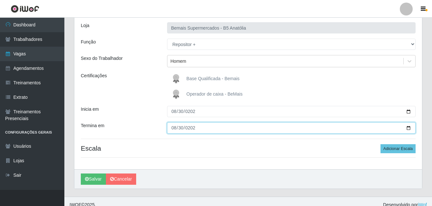
scroll to position [46, 0]
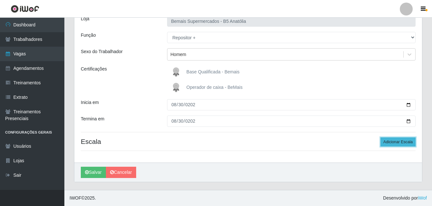
click at [399, 142] on button "Adicionar Escala" at bounding box center [397, 141] width 35 height 9
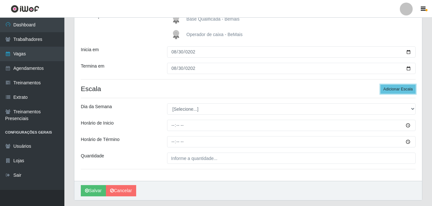
scroll to position [111, 0]
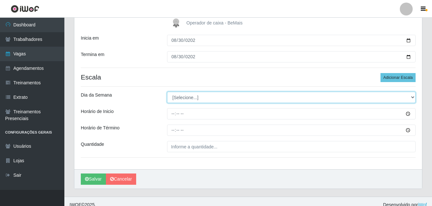
click at [412, 97] on select "[Selecione...] Segunda Terça Quarta Quinta Sexta Sábado Domingo" at bounding box center [291, 97] width 249 height 11
select select "6"
click at [167, 92] on select "[Selecione...] Segunda Terça Quarta Quinta Sexta Sábado Domingo" at bounding box center [291, 97] width 249 height 11
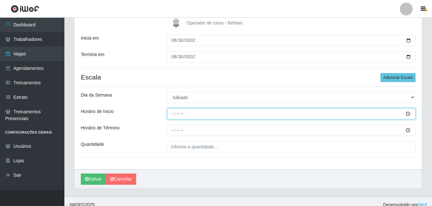
click at [174, 113] on input "Horário de Inicio" at bounding box center [291, 113] width 249 height 11
type input "09:00"
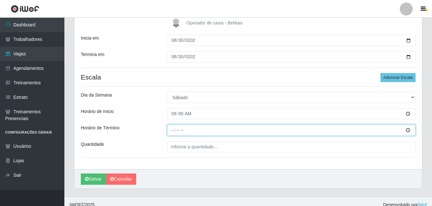
click at [173, 130] on input "Horário de Término" at bounding box center [291, 129] width 249 height 11
type input "15:00"
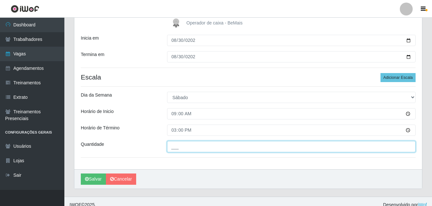
click at [190, 148] on input "___" at bounding box center [291, 146] width 249 height 11
click at [205, 146] on input "02_" at bounding box center [291, 146] width 249 height 11
type input "02_"
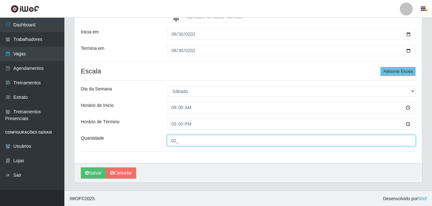
scroll to position [117, 0]
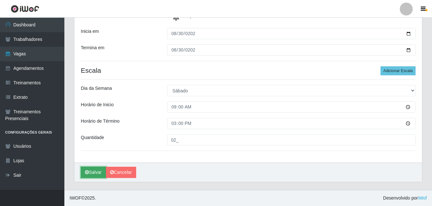
click at [96, 172] on button "Salvar" at bounding box center [93, 172] width 25 height 11
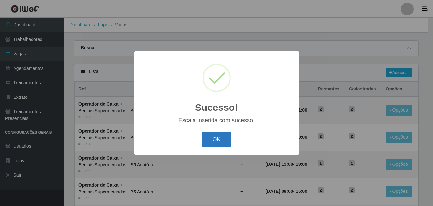
click at [222, 140] on button "OK" at bounding box center [217, 139] width 30 height 15
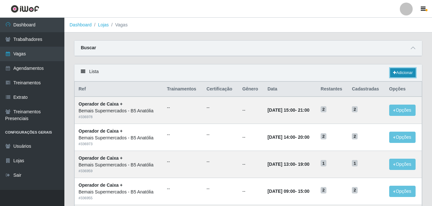
click at [403, 75] on link "Adicionar" at bounding box center [402, 72] width 25 height 9
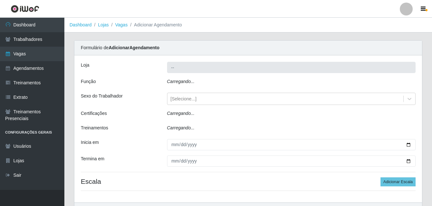
type input "Bemais Supermercados - B5 Anatólia"
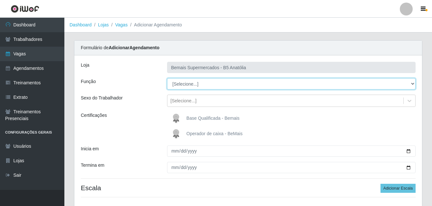
click at [412, 85] on select "[Selecione...] ASG ASG + ASG ++ Auxiliar de Estacionamento Auxiliar de Estacion…" at bounding box center [291, 83] width 249 height 11
select select "86"
click at [167, 78] on select "[Selecione...] ASG ASG + ASG ++ Auxiliar de Estacionamento Auxiliar de Estacion…" at bounding box center [291, 83] width 249 height 11
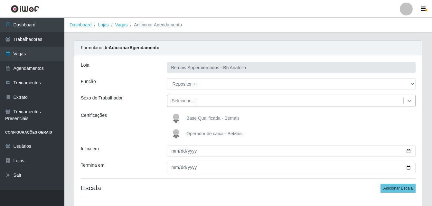
click at [409, 102] on icon at bounding box center [409, 100] width 6 height 6
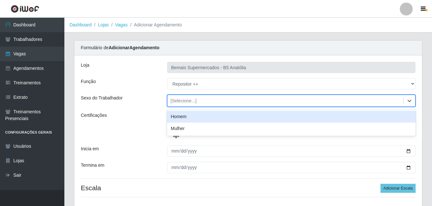
click at [192, 118] on div "Homem" at bounding box center [291, 117] width 249 height 12
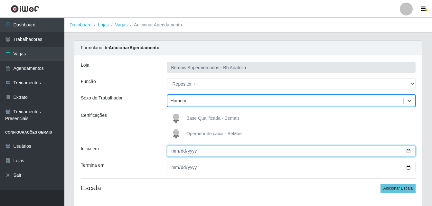
click at [173, 153] on input "Inicia em" at bounding box center [291, 150] width 249 height 11
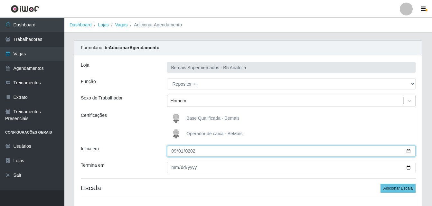
type input "2025-09-01"
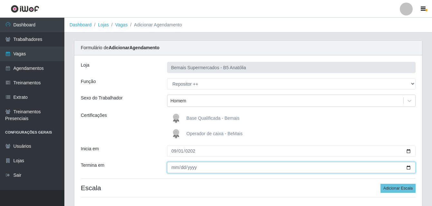
click at [172, 168] on input "Termina em" at bounding box center [291, 167] width 249 height 11
type input "0202-09-14"
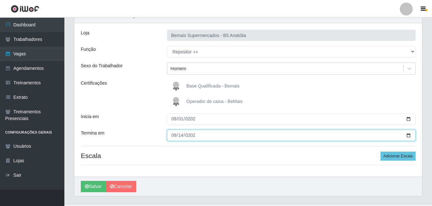
click at [224, 135] on input "0202-09-14" at bounding box center [291, 135] width 249 height 11
type input "[DATE]"
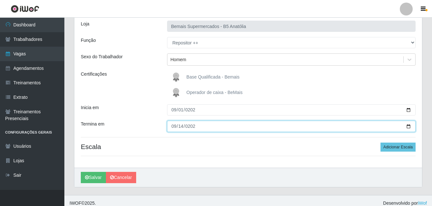
scroll to position [46, 0]
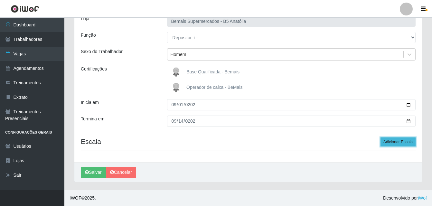
click at [397, 142] on button "Adicionar Escala" at bounding box center [397, 141] width 35 height 9
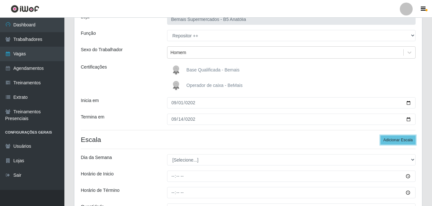
scroll to position [111, 0]
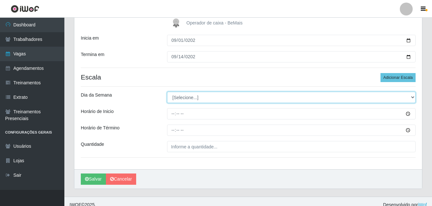
click at [412, 97] on select "[Selecione...] Segunda Terça Quarta Quinta Sexta Sábado Domingo" at bounding box center [291, 97] width 249 height 11
click at [167, 92] on select "[Selecione...] Segunda Terça Quarta Quinta Sexta Sábado Domingo" at bounding box center [291, 97] width 249 height 11
click at [413, 96] on select "[Selecione...] Segunda Terça Quarta Quinta Sexta Sábado Domingo" at bounding box center [291, 97] width 249 height 11
click at [167, 92] on select "[Selecione...] Segunda Terça Quarta Quinta Sexta Sábado Domingo" at bounding box center [291, 97] width 249 height 11
drag, startPoint x: 412, startPoint y: 96, endPoint x: 384, endPoint y: 100, distance: 27.6
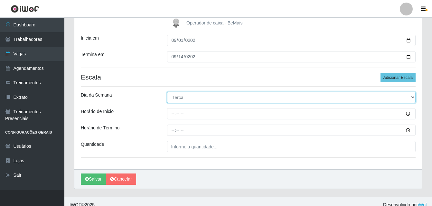
click at [411, 96] on select "[Selecione...] Segunda Terça Quarta Quinta Sexta Sábado Domingo" at bounding box center [291, 97] width 249 height 11
click at [167, 92] on select "[Selecione...] Segunda Terça Quarta Quinta Sexta Sábado Domingo" at bounding box center [291, 97] width 249 height 11
click at [409, 97] on select "[Selecione...] Segunda Terça Quarta Quinta Sexta Sábado Domingo" at bounding box center [291, 97] width 249 height 11
click at [167, 92] on select "[Selecione...] Segunda Terça Quarta Quinta Sexta Sábado Domingo" at bounding box center [291, 97] width 249 height 11
click at [411, 97] on select "[Selecione...] Segunda Terça Quarta Quinta Sexta Sábado Domingo" at bounding box center [291, 97] width 249 height 11
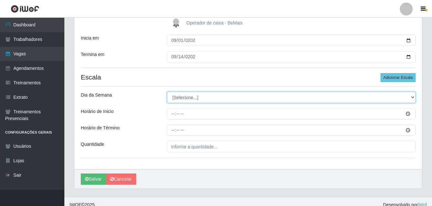
select select "1"
click at [167, 92] on select "[Selecione...] Segunda Terça Quarta Quinta Sexta Sábado Domingo" at bounding box center [291, 97] width 249 height 11
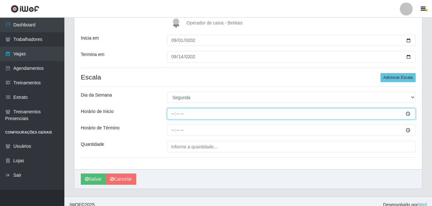
click at [172, 115] on input "Horário de Inicio" at bounding box center [291, 113] width 249 height 11
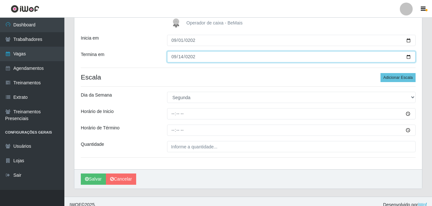
click at [174, 58] on input "[DATE]" at bounding box center [291, 56] width 249 height 11
type input "2025-09-08"
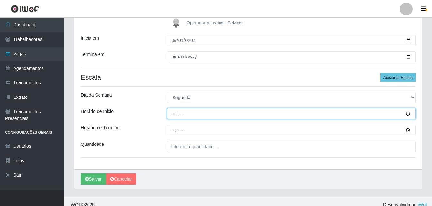
click at [172, 114] on input "Horário de Inicio" at bounding box center [291, 113] width 249 height 11
type input "07:00"
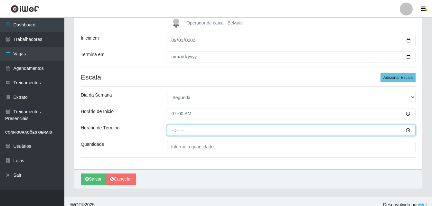
click at [172, 131] on input "Horário de Término" at bounding box center [291, 129] width 249 height 11
type input "13:00"
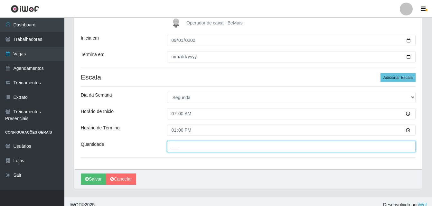
click at [200, 146] on input "___" at bounding box center [291, 146] width 249 height 11
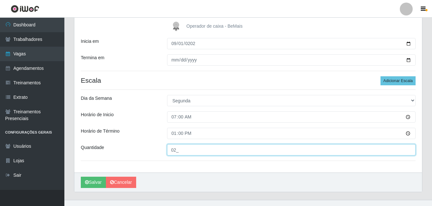
scroll to position [117, 0]
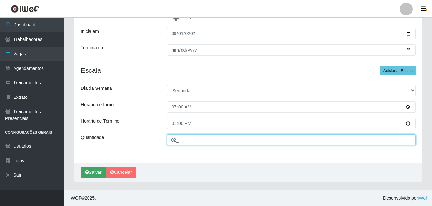
type input "02_"
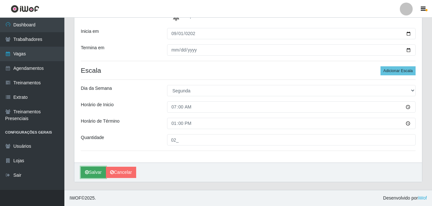
click at [94, 172] on button "Salvar" at bounding box center [93, 172] width 25 height 11
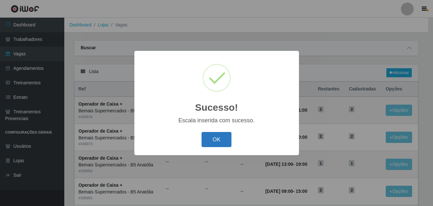
click at [216, 142] on button "OK" at bounding box center [217, 139] width 30 height 15
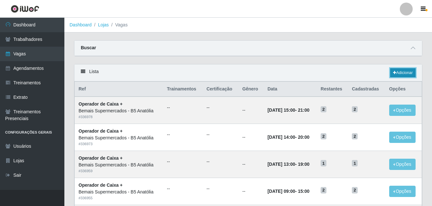
click at [401, 73] on link "Adicionar" at bounding box center [402, 72] width 25 height 9
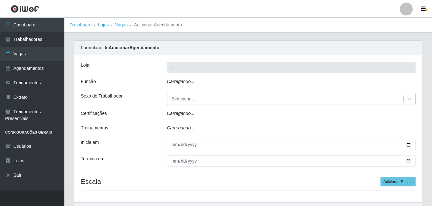
type input "Bemais Supermercados - B5 Anatólia"
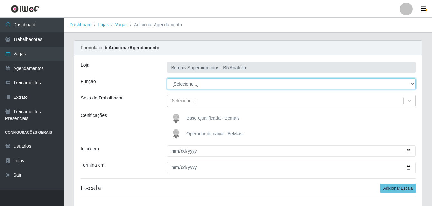
drag, startPoint x: 410, startPoint y: 84, endPoint x: 401, endPoint y: 89, distance: 10.5
click at [410, 84] on select "[Selecione...] ASG ASG + ASG ++ Auxiliar de Estacionamento Auxiliar de Estacion…" at bounding box center [291, 83] width 249 height 11
select select "82"
click at [167, 78] on select "[Selecione...] ASG ASG + ASG ++ Auxiliar de Estacionamento Auxiliar de Estacion…" at bounding box center [291, 83] width 249 height 11
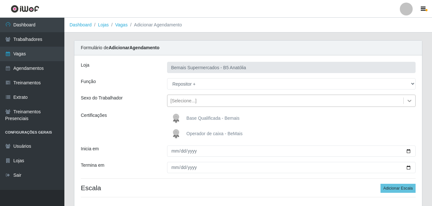
click at [410, 102] on icon at bounding box center [409, 100] width 6 height 6
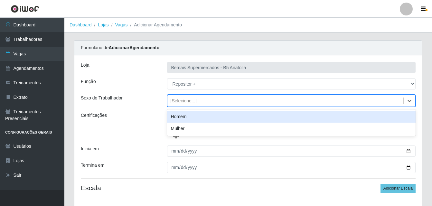
click at [193, 117] on div "Homem" at bounding box center [291, 117] width 249 height 12
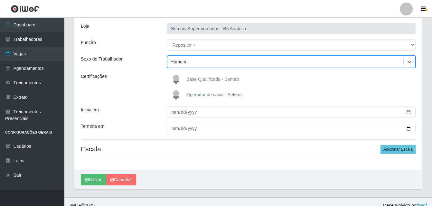
scroll to position [46, 0]
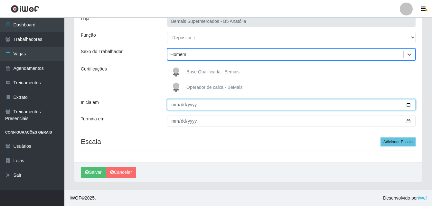
click at [173, 106] on input "Inicia em" at bounding box center [291, 104] width 249 height 11
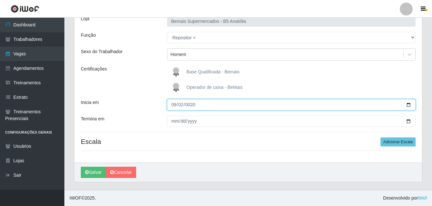
type input "0205-09-02"
type input "2025-09-02"
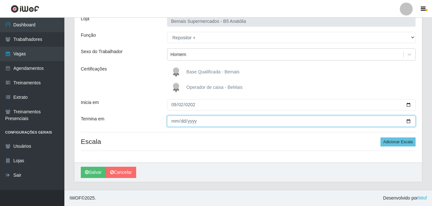
click at [175, 122] on input "Termina em" at bounding box center [291, 120] width 249 height 11
type input "2025-09-09"
click at [408, 121] on input "2025-09-09" at bounding box center [291, 120] width 249 height 11
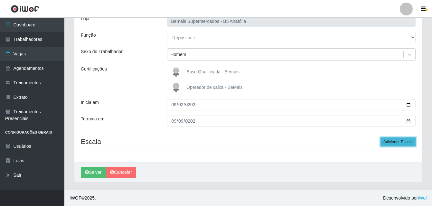
click at [402, 142] on button "Adicionar Escala" at bounding box center [397, 141] width 35 height 9
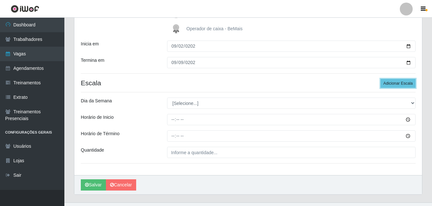
scroll to position [111, 0]
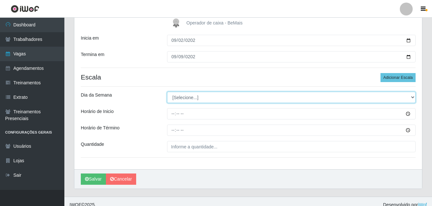
drag, startPoint x: 412, startPoint y: 98, endPoint x: 381, endPoint y: 100, distance: 31.3
click at [412, 98] on select "[Selecione...] Segunda Terça Quarta Quinta Sexta Sábado Domingo" at bounding box center [291, 97] width 249 height 11
select select "2"
click at [167, 92] on select "[Selecione...] Segunda Terça Quarta Quinta Sexta Sábado Domingo" at bounding box center [291, 97] width 249 height 11
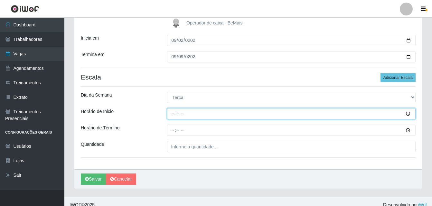
click at [173, 114] on input "Horário de Inicio" at bounding box center [291, 113] width 249 height 11
type input "09:00"
click at [173, 115] on input "Horário de Inicio" at bounding box center [291, 113] width 249 height 11
type input "07:00"
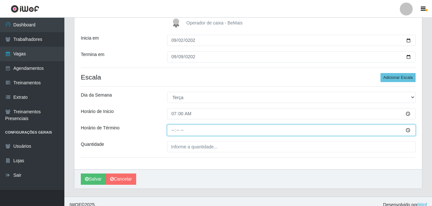
click at [174, 131] on input "Horário de Término" at bounding box center [291, 129] width 249 height 11
type input "13:00"
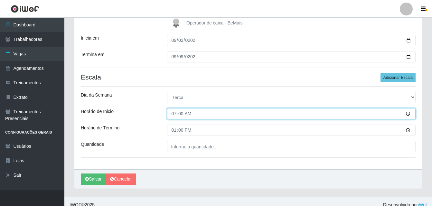
click at [174, 115] on input "07:00" at bounding box center [291, 113] width 249 height 11
type input "08:00"
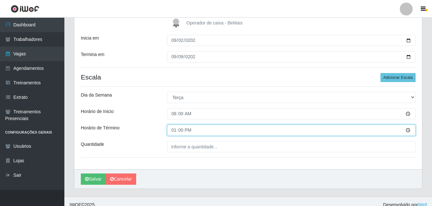
click at [174, 130] on input "13:00" at bounding box center [291, 129] width 249 height 11
type input "14:00"
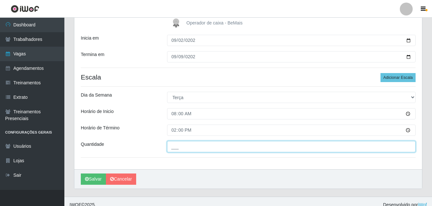
click at [186, 148] on input "___" at bounding box center [291, 146] width 249 height 11
type input "02_"
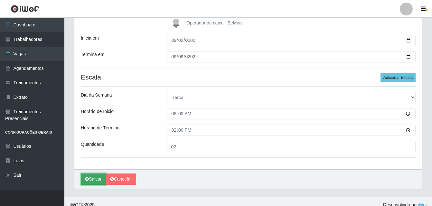
click at [99, 178] on button "Salvar" at bounding box center [93, 178] width 25 height 11
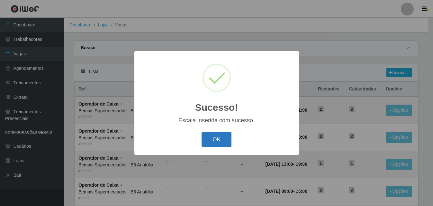
click at [217, 142] on button "OK" at bounding box center [217, 139] width 30 height 15
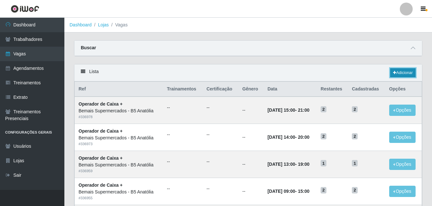
click at [398, 72] on link "Adicionar" at bounding box center [402, 72] width 25 height 9
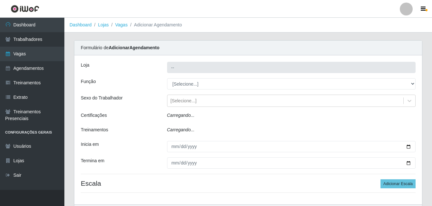
type input "Bemais Supermercados - B5 Anatólia"
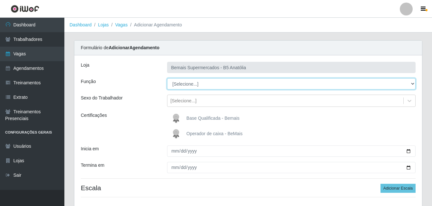
drag, startPoint x: 412, startPoint y: 83, endPoint x: 393, endPoint y: 84, distance: 19.6
click at [412, 83] on select "[Selecione...] ASG ASG + ASG ++ Auxiliar de Estacionamento Auxiliar de Estacion…" at bounding box center [291, 83] width 249 height 11
select select "82"
click at [167, 78] on select "[Selecione...] ASG ASG + ASG ++ Auxiliar de Estacionamento Auxiliar de Estacion…" at bounding box center [291, 83] width 249 height 11
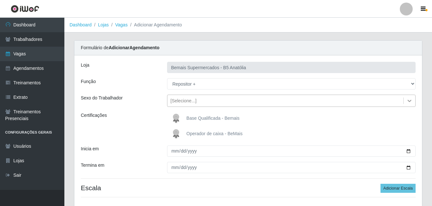
drag, startPoint x: 412, startPoint y: 100, endPoint x: 396, endPoint y: 104, distance: 16.4
click at [411, 100] on icon at bounding box center [409, 100] width 6 height 6
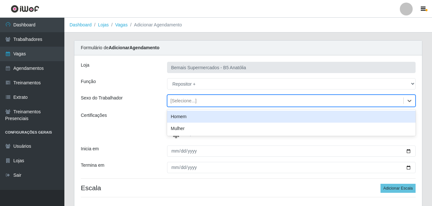
click at [194, 118] on div "Homem" at bounding box center [291, 117] width 249 height 12
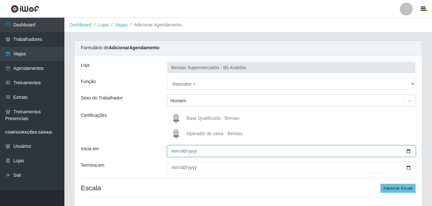
click at [176, 152] on input "Inicia em" at bounding box center [291, 150] width 249 height 11
type input "2025-09-03"
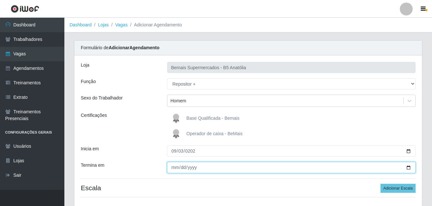
click at [173, 169] on input "Termina em" at bounding box center [291, 167] width 249 height 11
type input "2025-09-10"
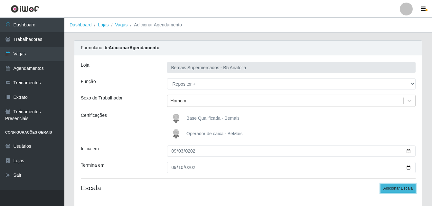
click at [399, 188] on button "Adicionar Escala" at bounding box center [397, 188] width 35 height 9
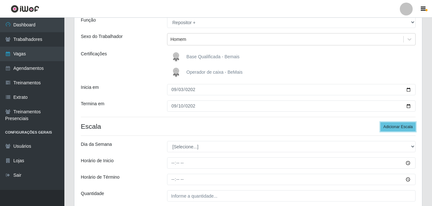
scroll to position [64, 0]
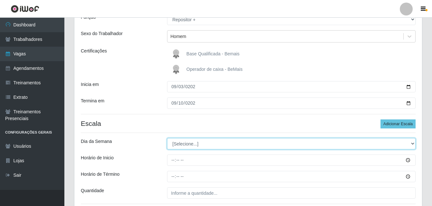
click at [411, 144] on select "[Selecione...] Segunda Terça Quarta Quinta Sexta Sábado Domingo" at bounding box center [291, 143] width 249 height 11
select select "3"
click at [167, 138] on select "[Selecione...] Segunda Terça Quarta Quinta Sexta Sábado Domingo" at bounding box center [291, 143] width 249 height 11
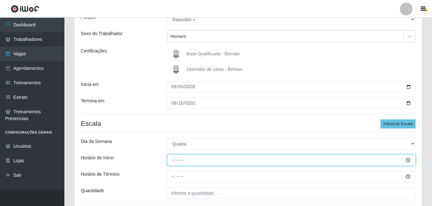
click at [173, 160] on input "Horário de Inicio" at bounding box center [291, 159] width 249 height 11
type input "08:00"
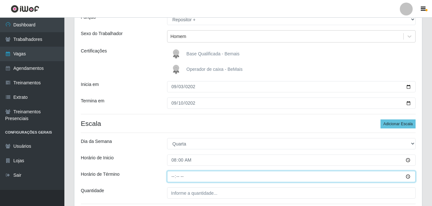
click at [173, 178] on input "Horário de Término" at bounding box center [291, 176] width 249 height 11
type input "14:00"
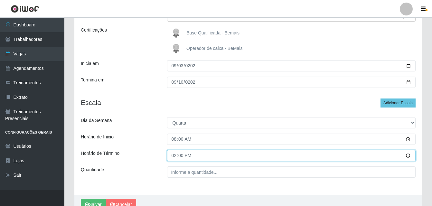
scroll to position [96, 0]
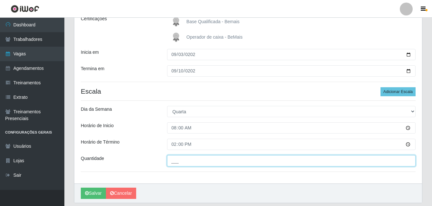
click at [183, 162] on input "___" at bounding box center [291, 160] width 249 height 11
type input "02_"
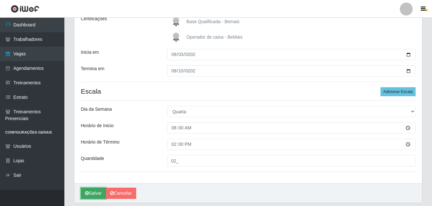
click at [96, 196] on button "Salvar" at bounding box center [93, 193] width 25 height 11
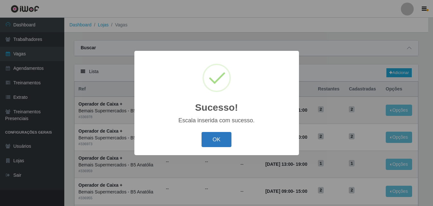
click at [213, 139] on button "OK" at bounding box center [217, 139] width 30 height 15
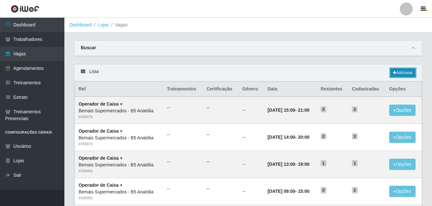
click at [410, 71] on link "Adicionar" at bounding box center [402, 72] width 25 height 9
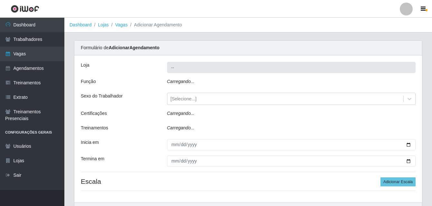
type input "Bemais Supermercados - B5 Anatólia"
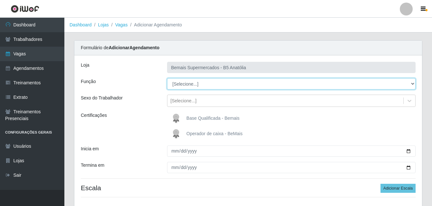
drag, startPoint x: 410, startPoint y: 83, endPoint x: 404, endPoint y: 85, distance: 6.6
click at [410, 83] on select "[Selecione...] ASG ASG + ASG ++ Auxiliar de Estacionamento Auxiliar de Estacion…" at bounding box center [291, 83] width 249 height 11
select select "82"
click at [167, 78] on select "[Selecione...] ASG ASG + ASG ++ Auxiliar de Estacionamento Auxiliar de Estacion…" at bounding box center [291, 83] width 249 height 11
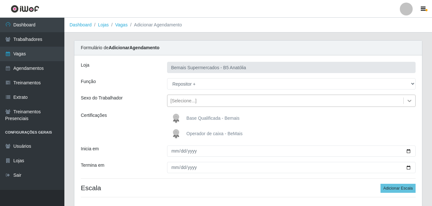
click at [408, 101] on icon at bounding box center [409, 101] width 4 height 2
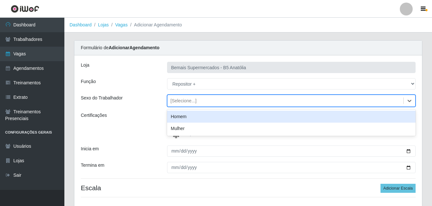
click at [188, 118] on div "Homem" at bounding box center [291, 117] width 249 height 12
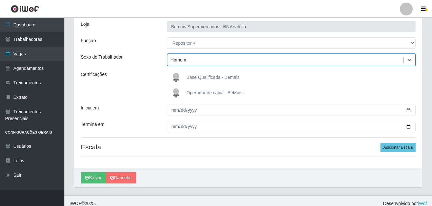
scroll to position [46, 0]
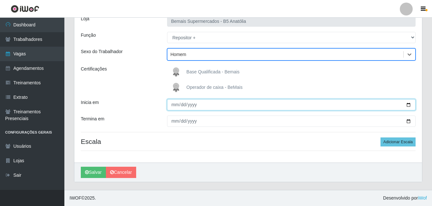
click at [172, 105] on input "Inicia em" at bounding box center [291, 104] width 249 height 11
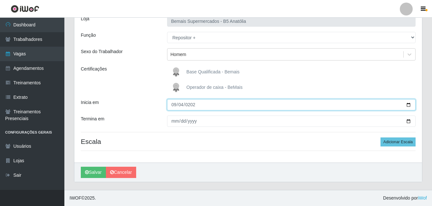
type input "2025-09-04"
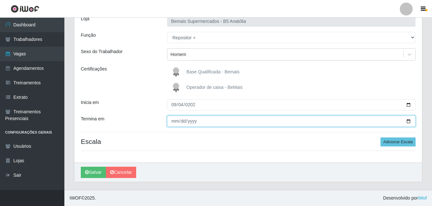
click at [174, 119] on input "Termina em" at bounding box center [291, 120] width 249 height 11
type input "2025-09-11"
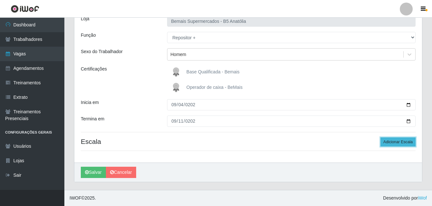
click at [404, 141] on button "Adicionar Escala" at bounding box center [397, 141] width 35 height 9
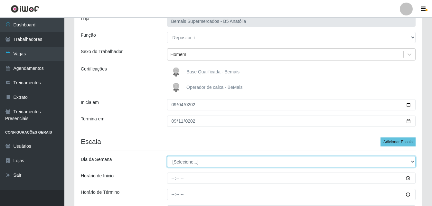
drag, startPoint x: 412, startPoint y: 161, endPoint x: 407, endPoint y: 161, distance: 4.5
click at [412, 161] on select "[Selecione...] Segunda Terça Quarta Quinta Sexta Sábado Domingo" at bounding box center [291, 161] width 249 height 11
select select "4"
click at [167, 156] on select "[Selecione...] Segunda Terça Quarta Quinta Sexta Sábado Domingo" at bounding box center [291, 161] width 249 height 11
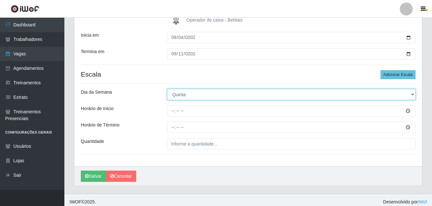
scroll to position [117, 0]
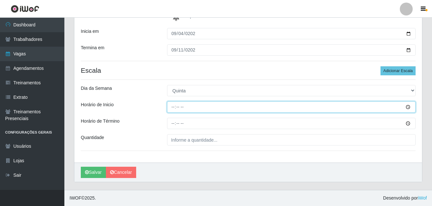
click at [174, 107] on input "Horário de Inicio" at bounding box center [291, 106] width 249 height 11
type input "08:00"
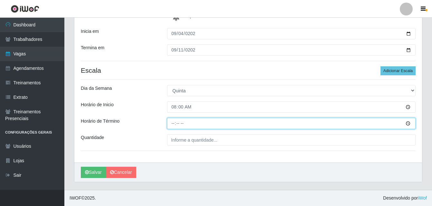
click at [176, 122] on input "Horário de Término" at bounding box center [291, 123] width 249 height 11
type input "14:00"
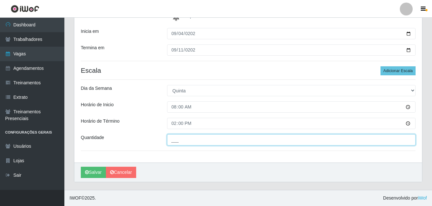
click at [186, 142] on input "___" at bounding box center [291, 139] width 249 height 11
type input "02_"
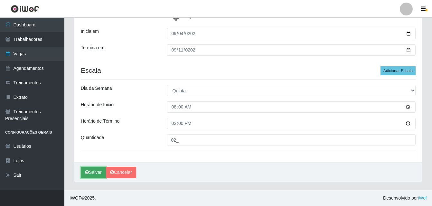
click at [99, 171] on button "Salvar" at bounding box center [93, 172] width 25 height 11
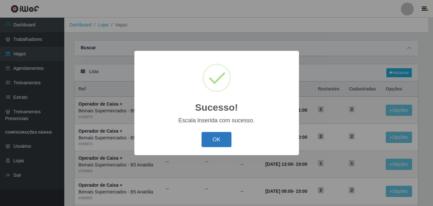
click at [220, 140] on button "OK" at bounding box center [217, 139] width 30 height 15
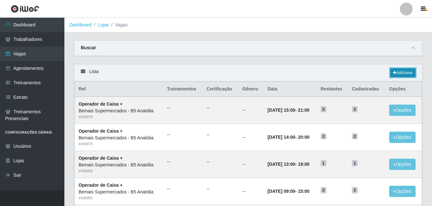
click at [400, 72] on link "Adicionar" at bounding box center [402, 72] width 25 height 9
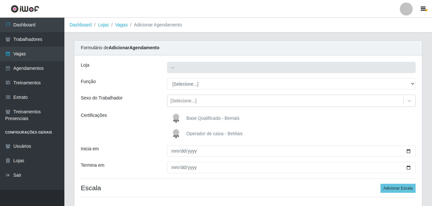
type input "Bemais Supermercados - B5 Anatólia"
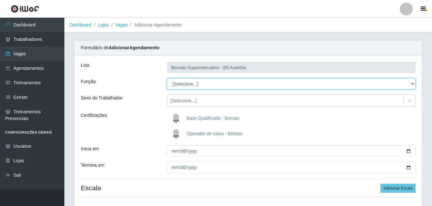
drag, startPoint x: 412, startPoint y: 81, endPoint x: 398, endPoint y: 88, distance: 16.1
click at [412, 81] on select "[Selecione...] ASG ASG + ASG ++ Auxiliar de Estacionamento Auxiliar de Estacion…" at bounding box center [291, 83] width 249 height 11
select select "82"
click at [167, 78] on select "[Selecione...] ASG ASG + ASG ++ Auxiliar de Estacionamento Auxiliar de Estacion…" at bounding box center [291, 83] width 249 height 11
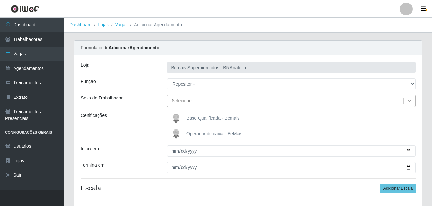
click at [407, 100] on icon at bounding box center [409, 100] width 6 height 6
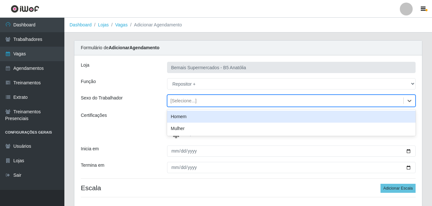
click at [200, 120] on div "Homem" at bounding box center [291, 117] width 249 height 12
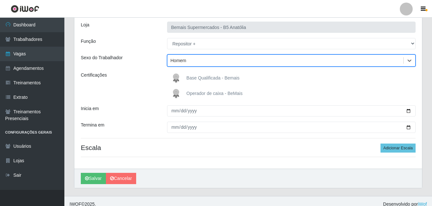
scroll to position [46, 0]
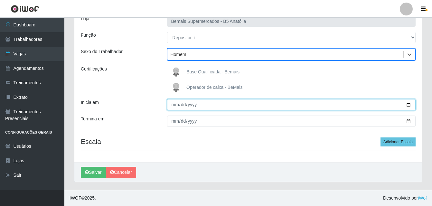
click at [173, 105] on input "Inicia em" at bounding box center [291, 104] width 249 height 11
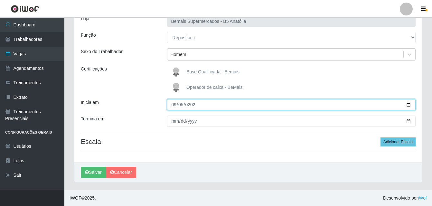
type input "2025-09-05"
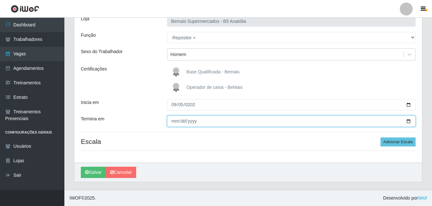
click at [174, 123] on input "Termina em" at bounding box center [291, 120] width 249 height 11
type input "2025-09-12"
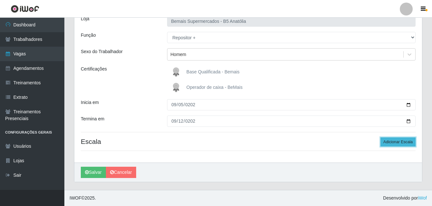
click at [402, 142] on button "Adicionar Escala" at bounding box center [397, 141] width 35 height 9
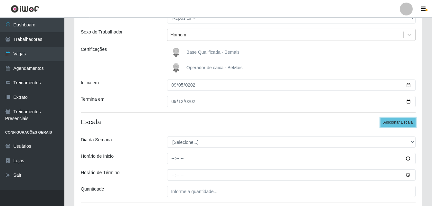
scroll to position [111, 0]
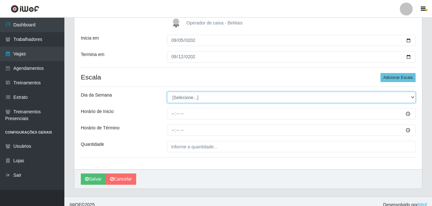
drag, startPoint x: 411, startPoint y: 96, endPoint x: 391, endPoint y: 100, distance: 20.8
click at [408, 97] on select "[Selecione...] Segunda Terça Quarta Quinta Sexta Sábado Domingo" at bounding box center [291, 97] width 249 height 11
select select "5"
click at [167, 92] on select "[Selecione...] Segunda Terça Quarta Quinta Sexta Sábado Domingo" at bounding box center [291, 97] width 249 height 11
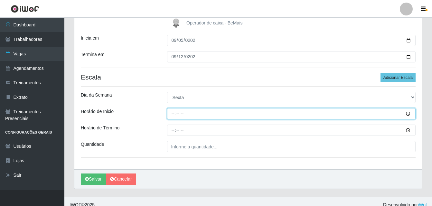
click at [171, 115] on input "Horário de Inicio" at bounding box center [291, 113] width 249 height 11
type input "08:00"
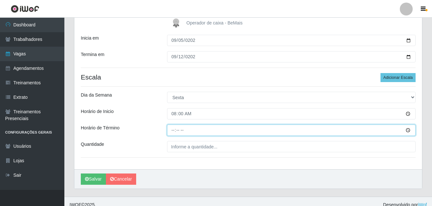
click at [172, 130] on input "Horário de Término" at bounding box center [291, 129] width 249 height 11
type input "14:00"
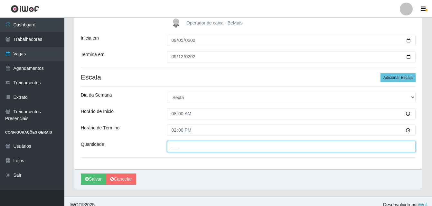
click at [183, 146] on input "___" at bounding box center [291, 146] width 249 height 11
type input "02_"
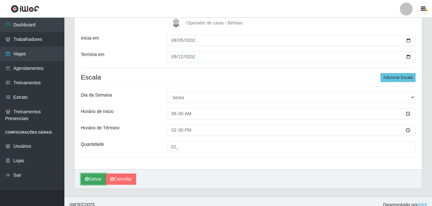
click at [91, 177] on button "Salvar" at bounding box center [93, 178] width 25 height 11
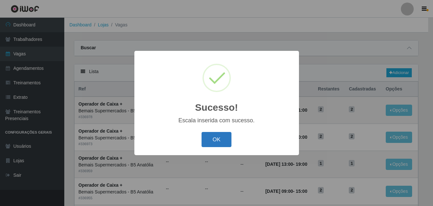
click at [213, 140] on button "OK" at bounding box center [217, 139] width 30 height 15
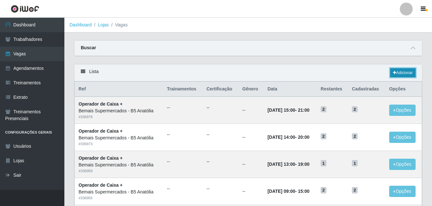
click at [402, 74] on link "Adicionar" at bounding box center [402, 72] width 25 height 9
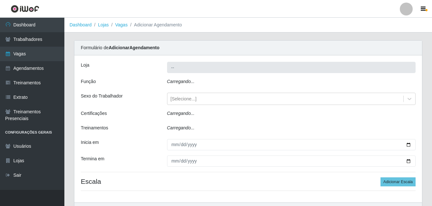
type input "Bemais Supermercados - B5 Anatólia"
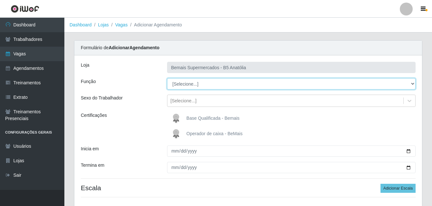
click at [411, 85] on select "[Selecione...] ASG ASG + ASG ++ Auxiliar de Estacionamento Auxiliar de Estacion…" at bounding box center [291, 83] width 249 height 11
select select "82"
click at [167, 78] on select "[Selecione...] ASG ASG + ASG ++ Auxiliar de Estacionamento Auxiliar de Estacion…" at bounding box center [291, 83] width 249 height 11
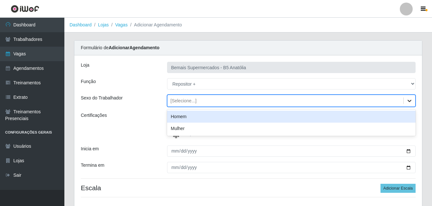
drag, startPoint x: 408, startPoint y: 102, endPoint x: 324, endPoint y: 100, distance: 84.0
click at [408, 101] on icon at bounding box center [409, 100] width 6 height 6
click at [198, 117] on div "Homem" at bounding box center [291, 117] width 249 height 12
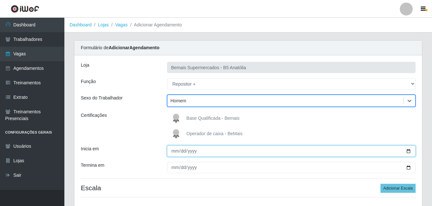
click at [176, 153] on input "Inicia em" at bounding box center [291, 150] width 249 height 11
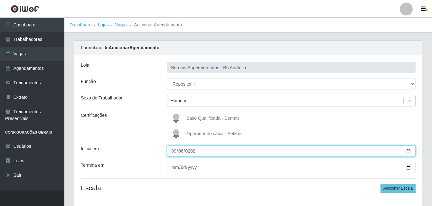
type input "2025-09-06"
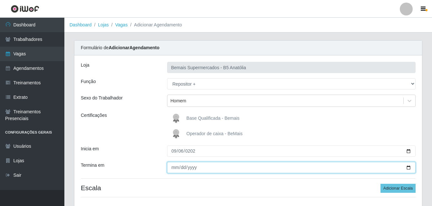
click at [172, 167] on input "Termina em" at bounding box center [291, 167] width 249 height 11
type input "2025-09-13"
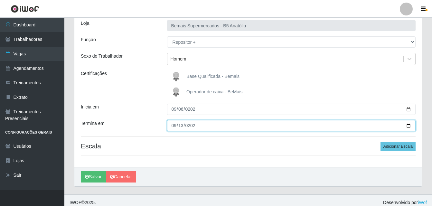
scroll to position [46, 0]
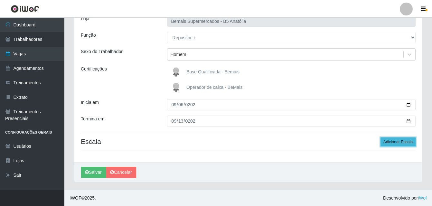
click at [403, 140] on button "Adicionar Escala" at bounding box center [397, 141] width 35 height 9
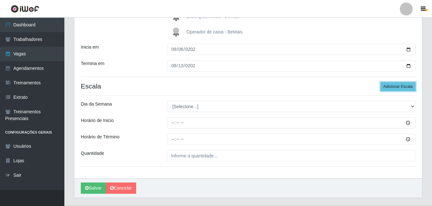
scroll to position [111, 0]
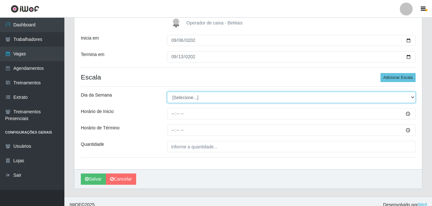
click at [413, 98] on select "[Selecione...] Segunda Terça Quarta Quinta Sexta Sábado Domingo" at bounding box center [291, 97] width 249 height 11
select select "6"
click at [167, 92] on select "[Selecione...] Segunda Terça Quarta Quinta Sexta Sábado Domingo" at bounding box center [291, 97] width 249 height 11
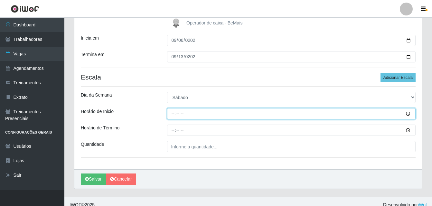
click at [172, 115] on input "Horário de Inicio" at bounding box center [291, 113] width 249 height 11
type input "08:00"
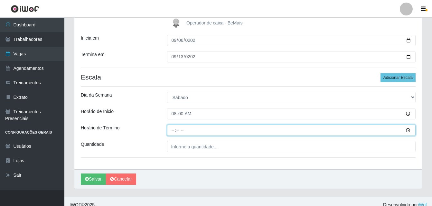
click at [174, 131] on input "Horário de Término" at bounding box center [291, 129] width 249 height 11
type input "14:00"
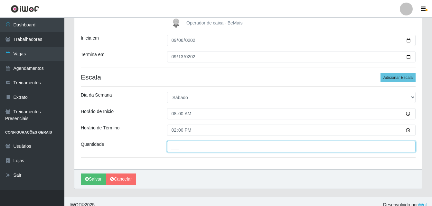
click at [187, 145] on input "___" at bounding box center [291, 146] width 249 height 11
type input "02_"
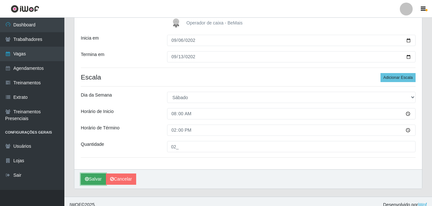
click at [96, 179] on button "Salvar" at bounding box center [93, 178] width 25 height 11
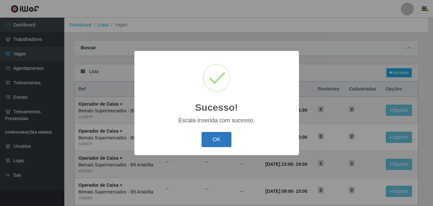
click at [217, 140] on button "OK" at bounding box center [217, 139] width 30 height 15
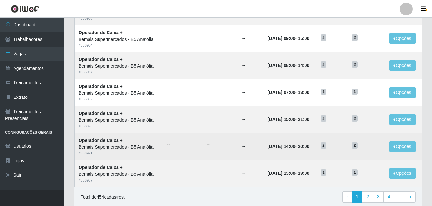
scroll to position [339, 0]
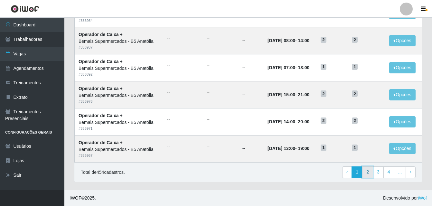
click at [369, 172] on link "2" at bounding box center [367, 172] width 11 height 12
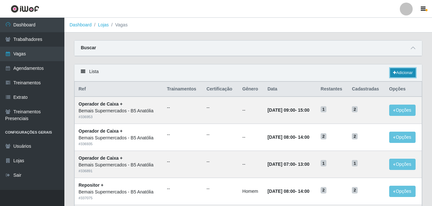
click at [405, 72] on link "Adicionar" at bounding box center [402, 72] width 25 height 9
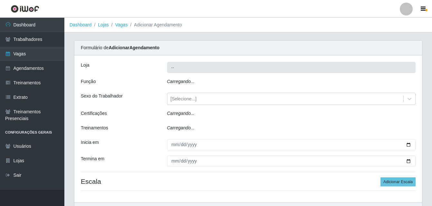
type input "Bemais Supermercados - B5 Anatólia"
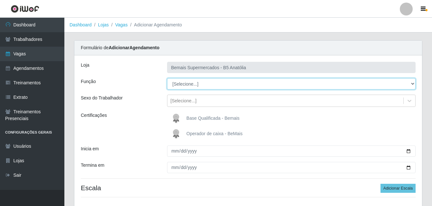
click at [411, 84] on select "[Selecione...] ASG ASG + ASG ++ Auxiliar de Estacionamento Auxiliar de Estacion…" at bounding box center [291, 83] width 249 height 11
select select "82"
click at [167, 78] on select "[Selecione...] ASG ASG + ASG ++ Auxiliar de Estacionamento Auxiliar de Estacion…" at bounding box center [291, 83] width 249 height 11
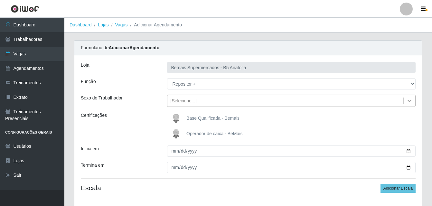
click at [408, 101] on icon at bounding box center [409, 101] width 4 height 2
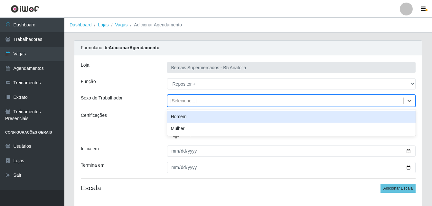
click at [206, 118] on div "Homem" at bounding box center [291, 117] width 249 height 12
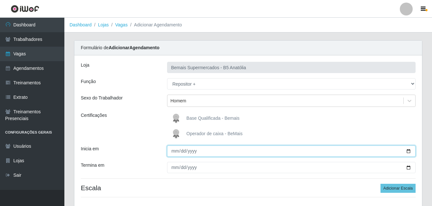
click at [173, 152] on input "Inicia em" at bounding box center [291, 150] width 249 height 11
type input "[DATE]"
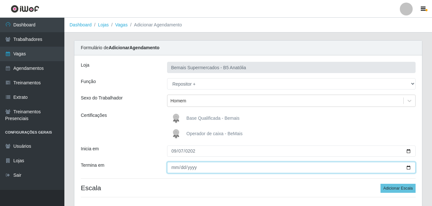
click at [175, 167] on input "Termina em" at bounding box center [291, 167] width 249 height 11
type input "[DATE]"
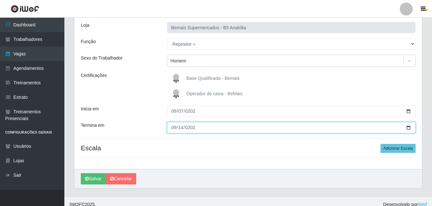
scroll to position [46, 0]
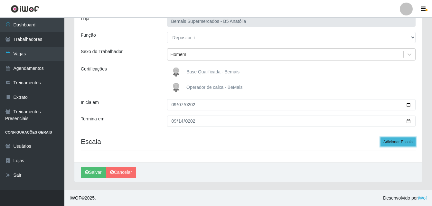
click at [395, 143] on button "Adicionar Escala" at bounding box center [397, 141] width 35 height 9
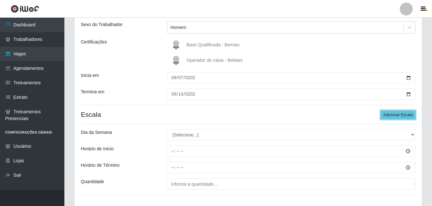
scroll to position [111, 0]
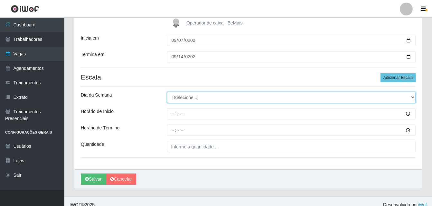
click at [411, 97] on select "[Selecione...] Segunda Terça Quarta Quinta Sexta Sábado Domingo" at bounding box center [291, 97] width 249 height 11
select select "0"
click at [167, 92] on select "[Selecione...] Segunda Terça Quarta Quinta Sexta Sábado Domingo" at bounding box center [291, 97] width 249 height 11
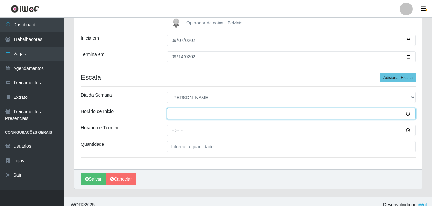
click at [174, 114] on input "Horário de Inicio" at bounding box center [291, 113] width 249 height 11
type input "12:00"
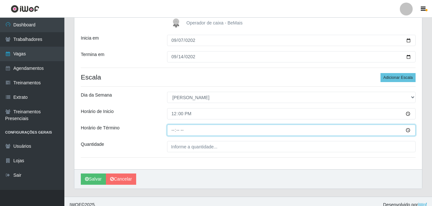
click at [173, 130] on input "Horário de Término" at bounding box center [291, 129] width 249 height 11
type input "18:00"
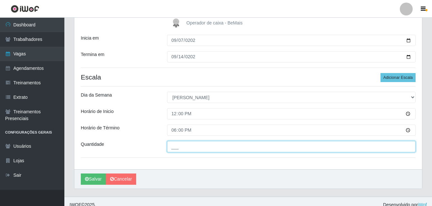
click at [189, 144] on input "___" at bounding box center [291, 146] width 249 height 11
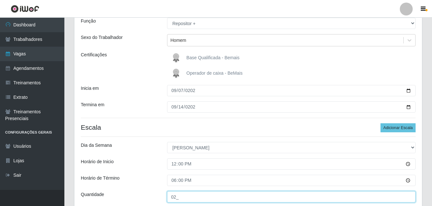
scroll to position [117, 0]
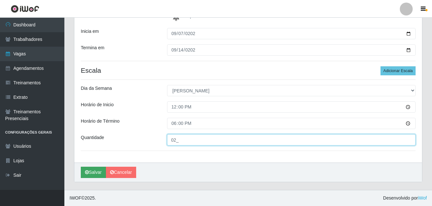
type input "02_"
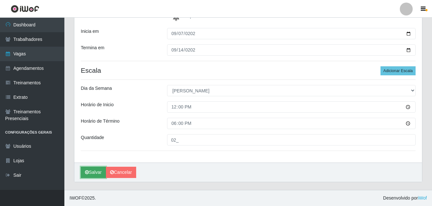
click at [97, 174] on button "Salvar" at bounding box center [93, 172] width 25 height 11
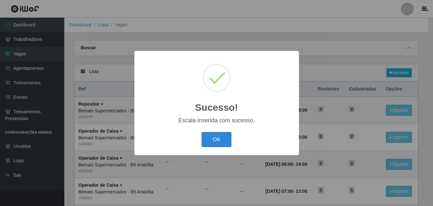
click at [233, 139] on div "OK Cancel" at bounding box center [217, 139] width 152 height 18
click at [221, 141] on button "OK" at bounding box center [217, 139] width 30 height 15
